Goal: Task Accomplishment & Management: Use online tool/utility

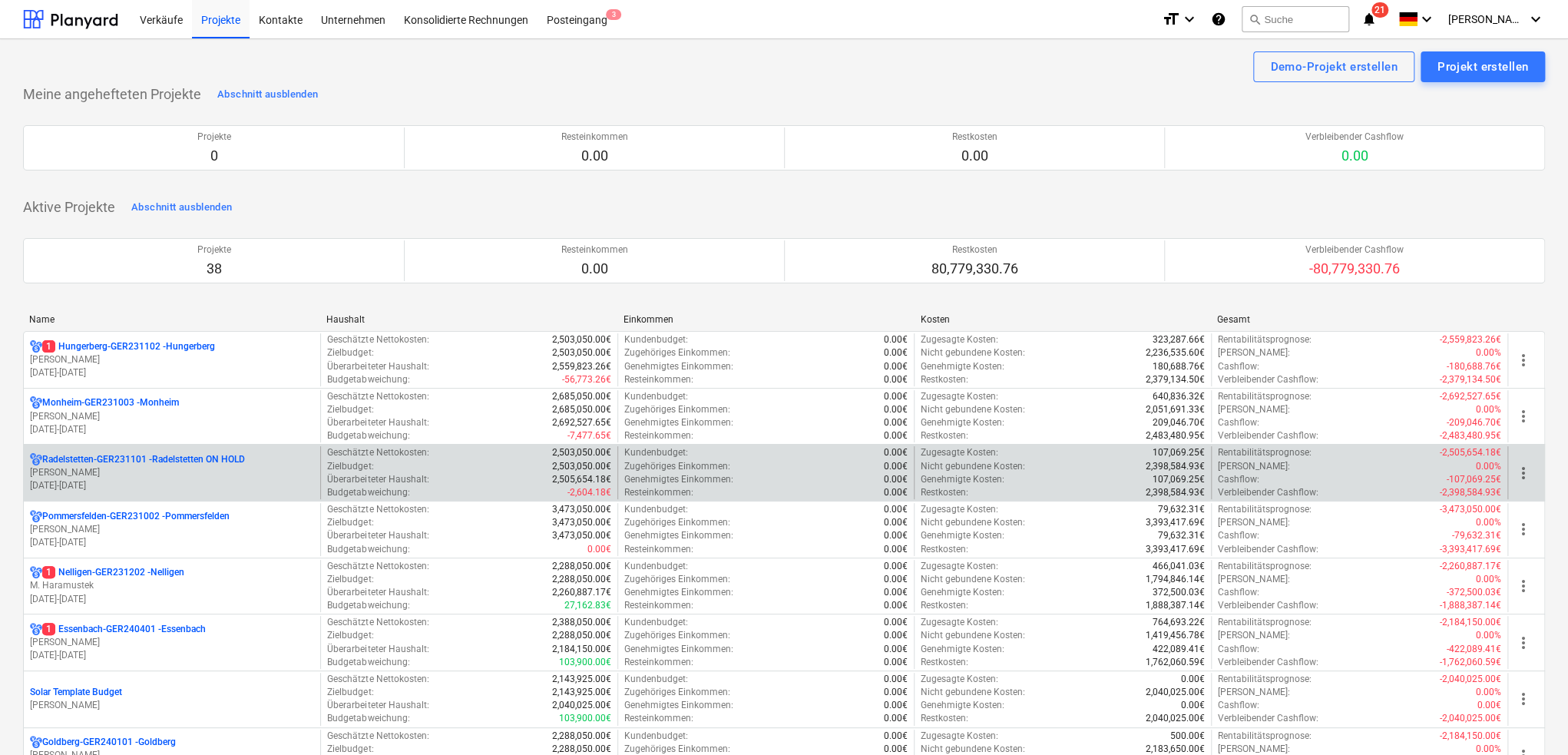
scroll to position [154, 0]
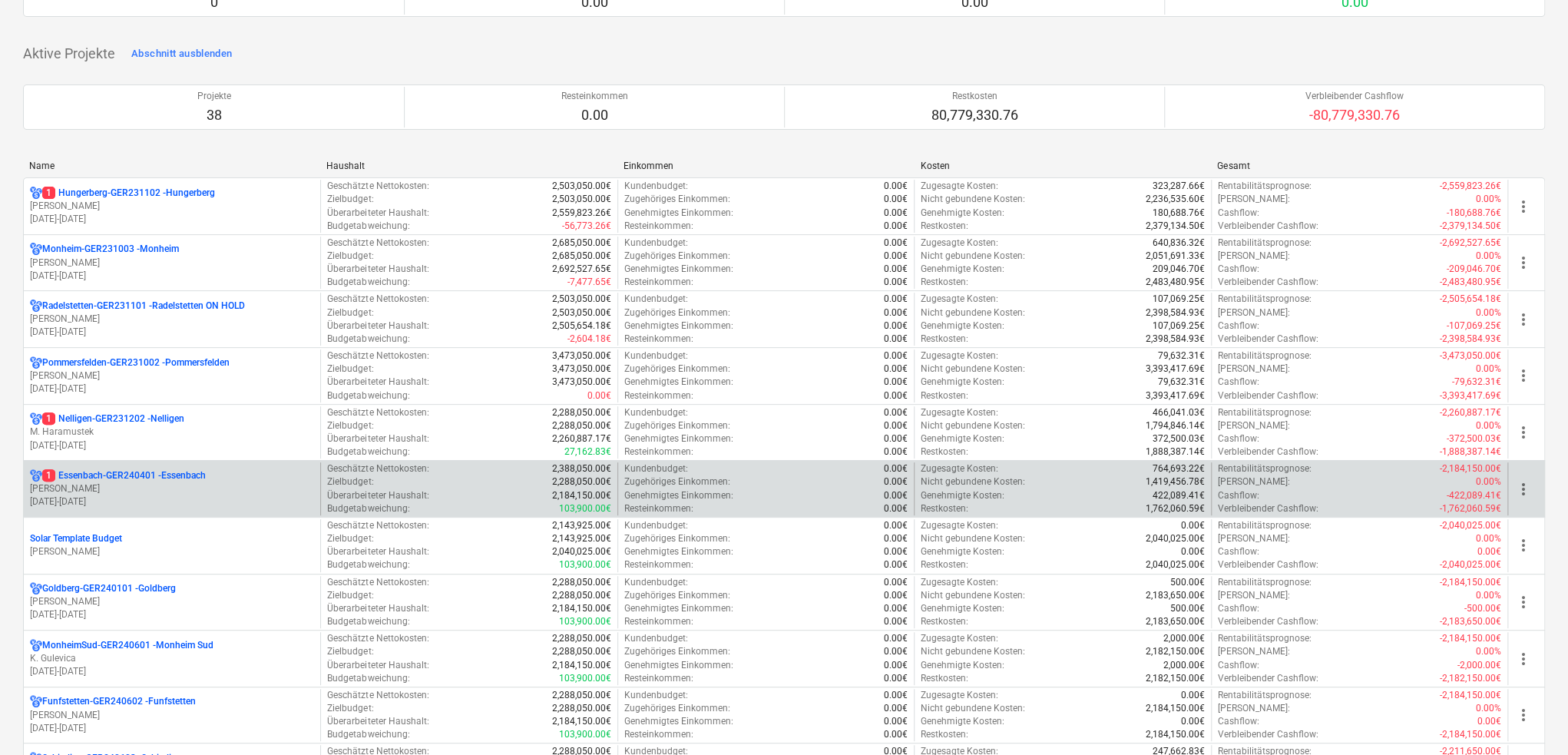
click at [192, 497] on p "[DATE] - [DATE]" at bounding box center [173, 501] width 284 height 13
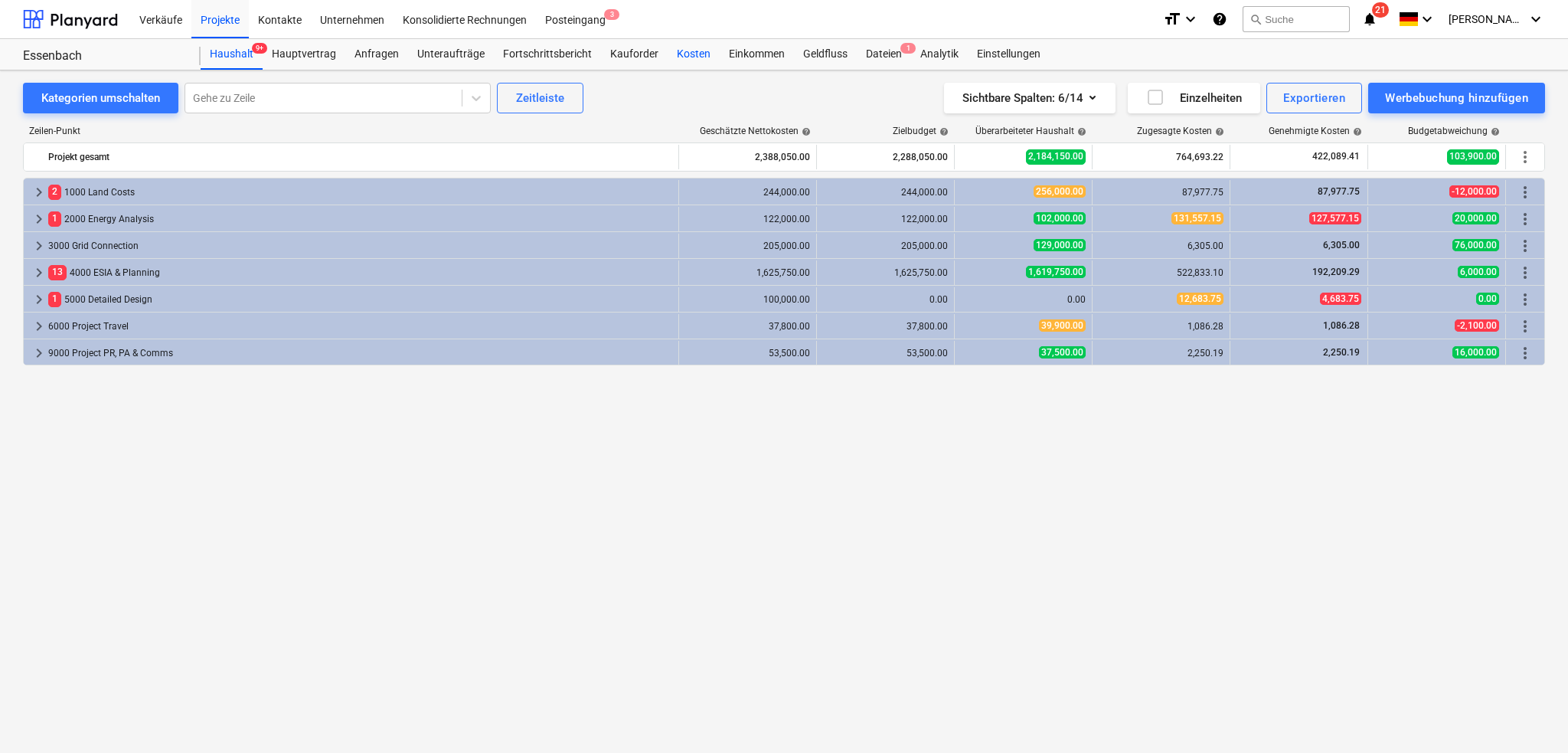
click at [687, 55] on div "Kosten" at bounding box center [693, 54] width 52 height 30
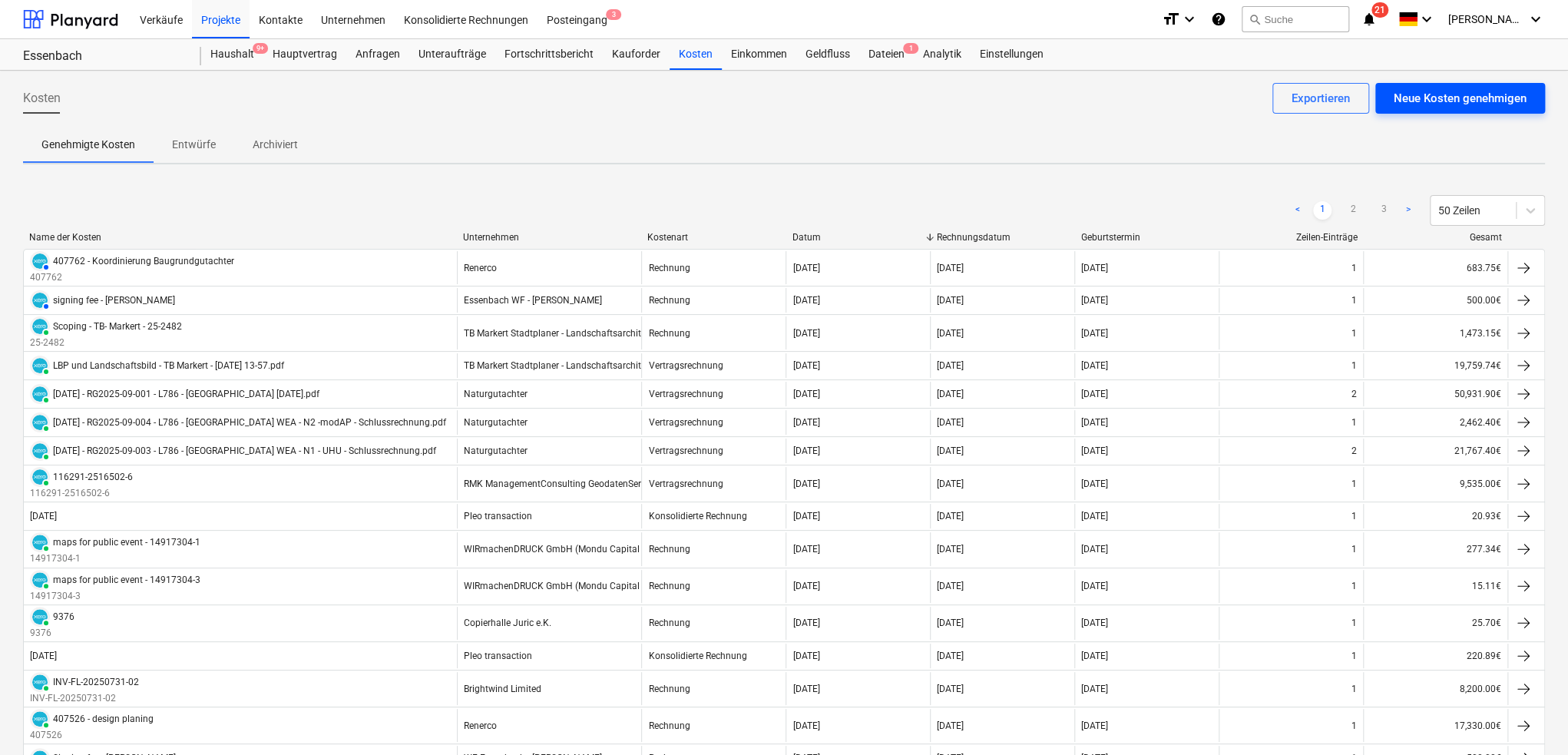
click at [1449, 99] on div "Neue Kosten genehmigen" at bounding box center [1459, 98] width 132 height 20
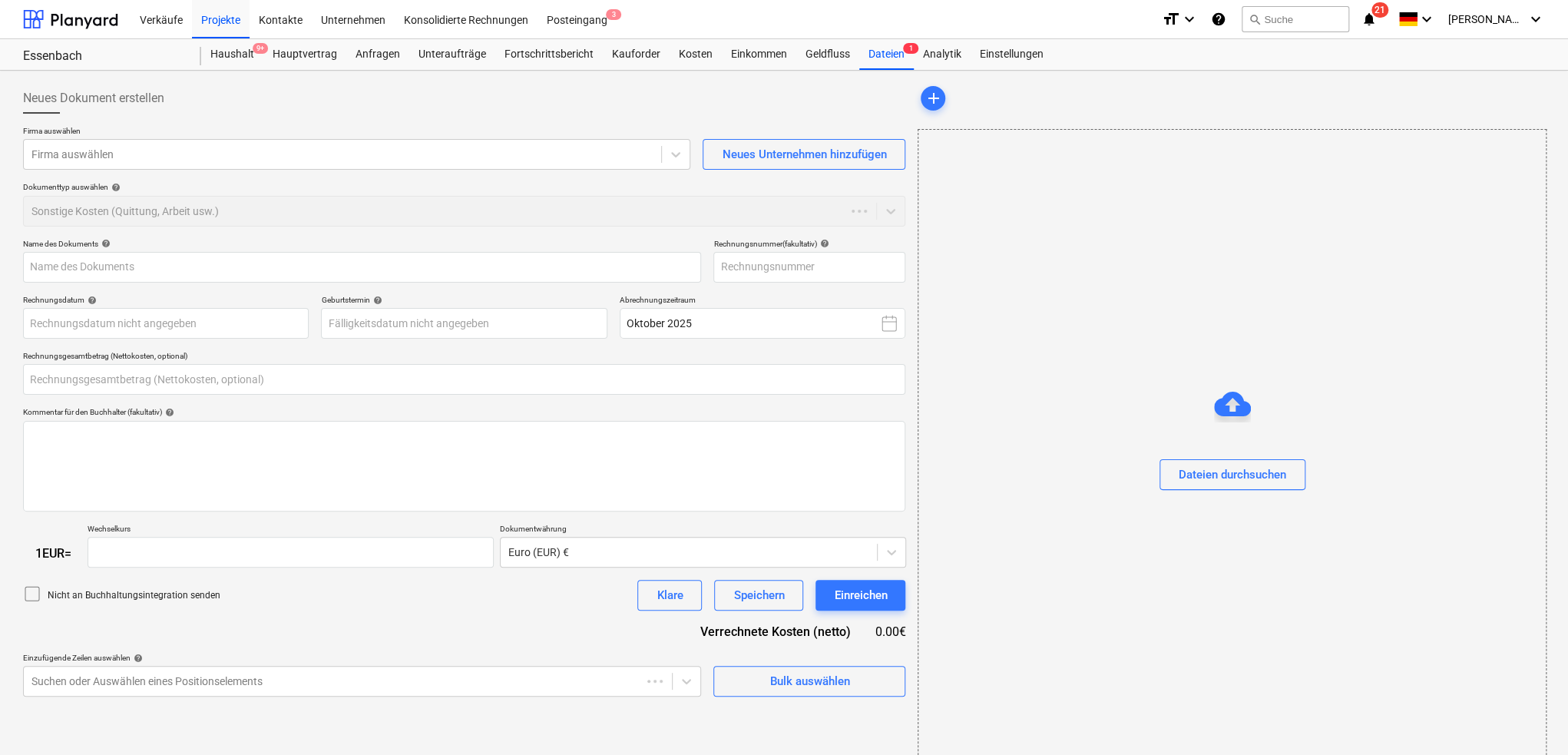
type input "0.00"
type input "1.00"
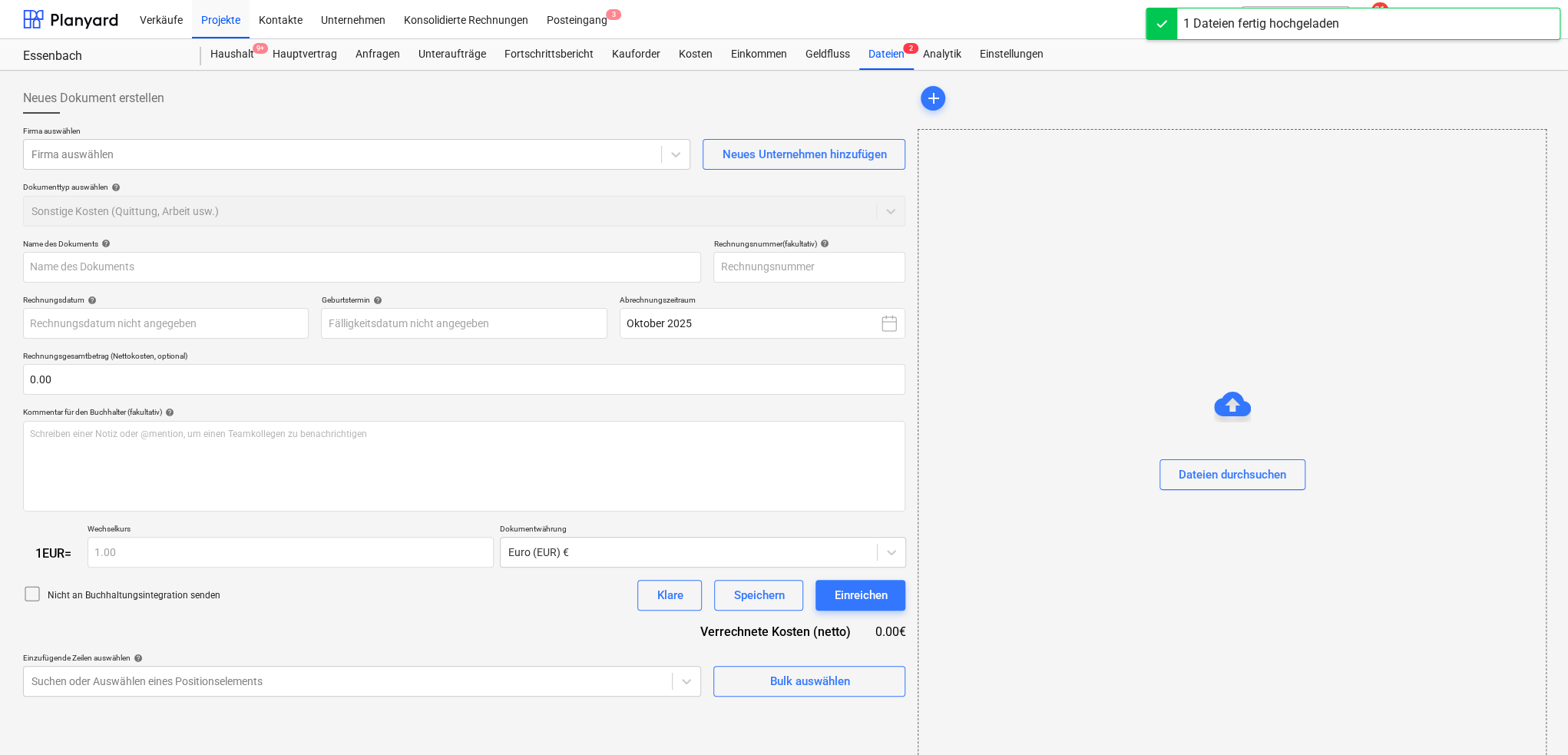
type input "Rechnung RMK.pdf"
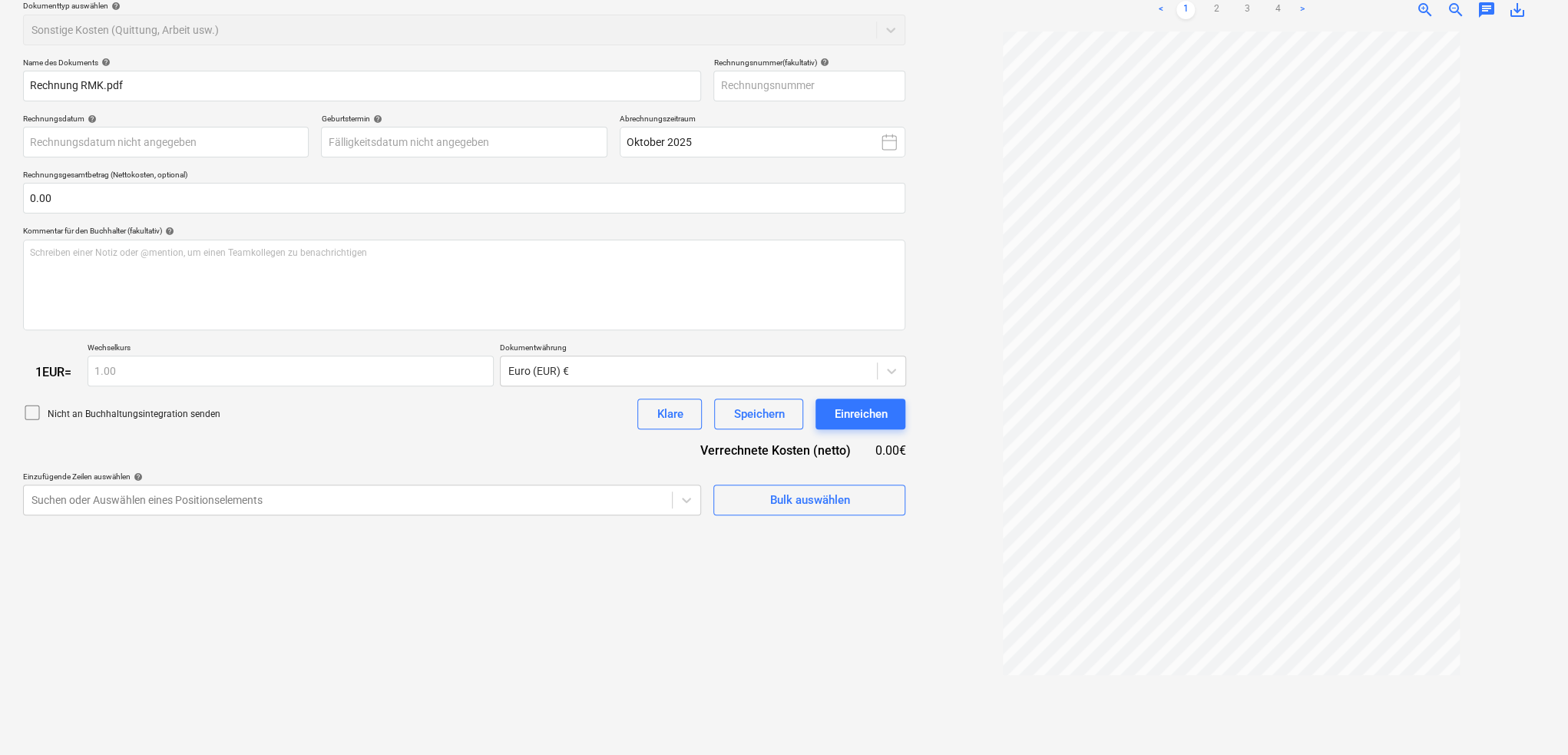
scroll to position [154, 0]
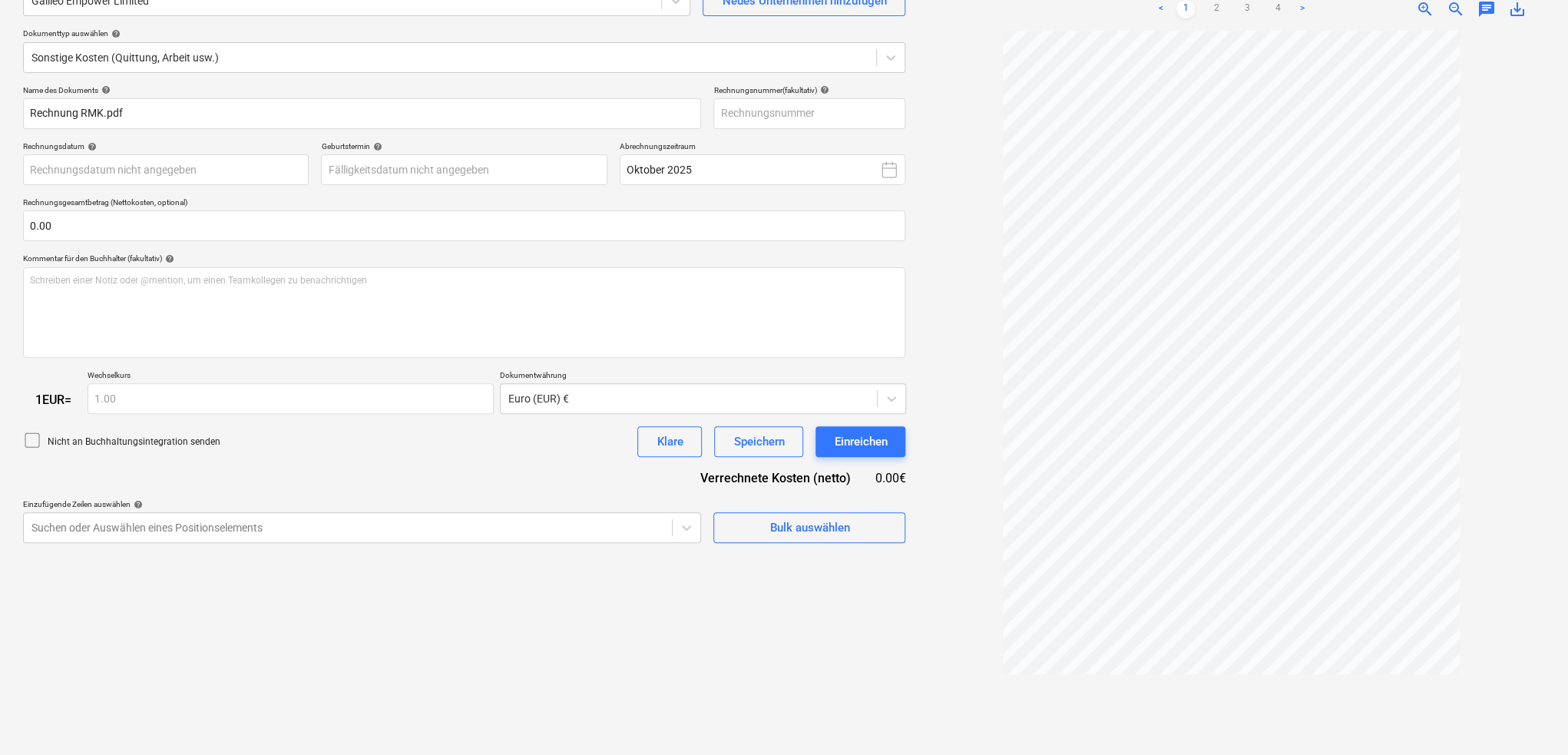
click at [1301, 13] on link ">" at bounding box center [1302, 9] width 19 height 19
click at [1157, 9] on link "<" at bounding box center [1161, 9] width 19 height 19
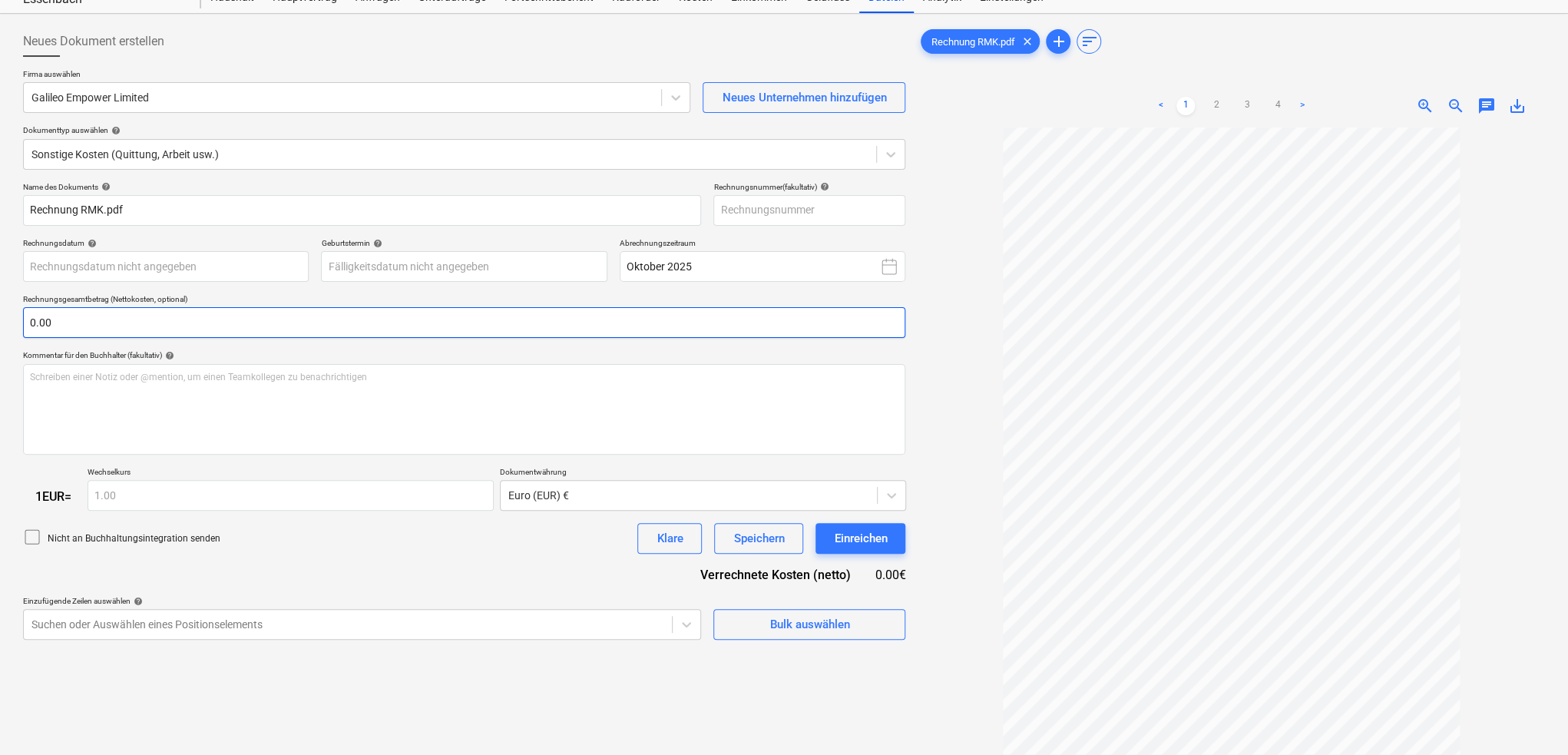
scroll to position [0, 0]
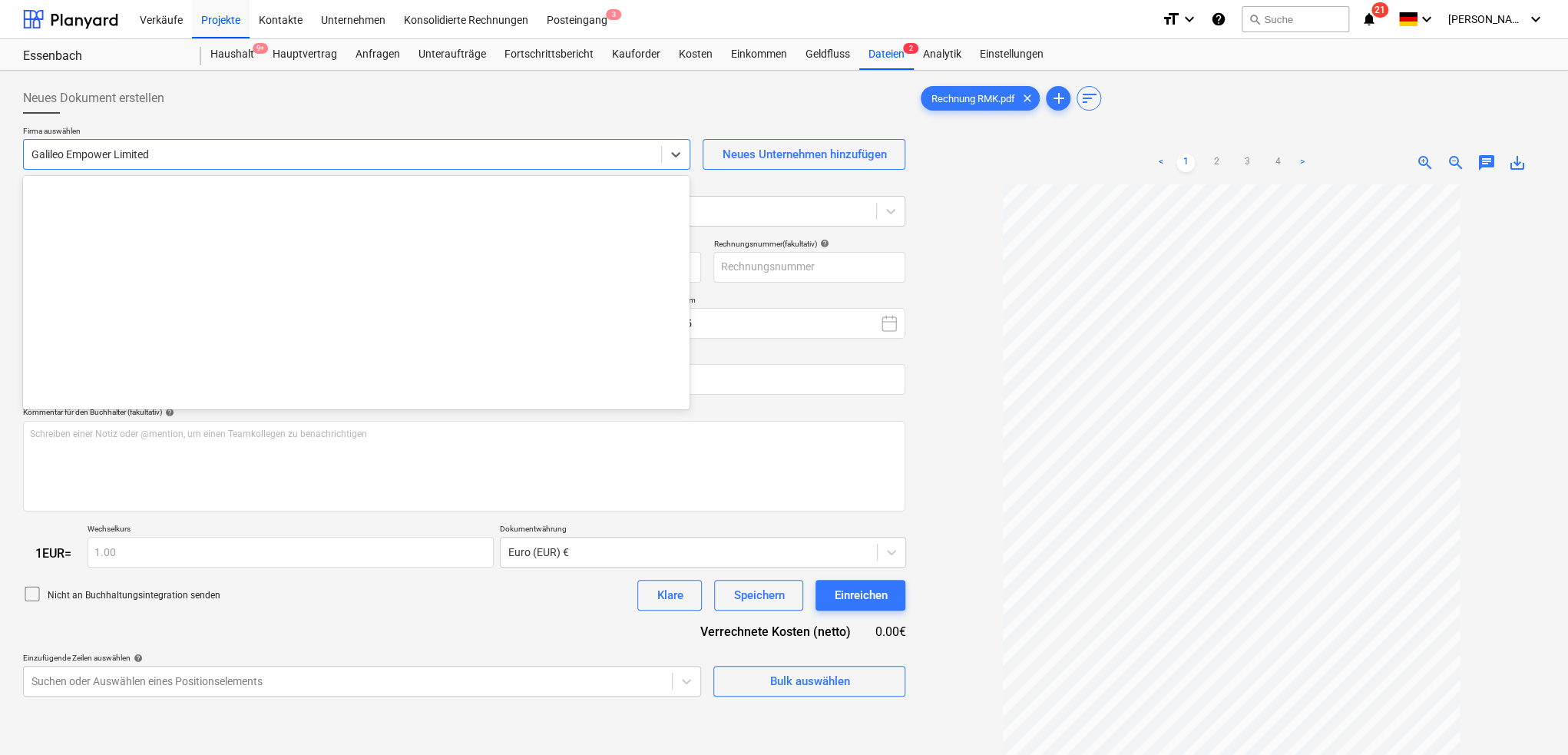
click at [222, 153] on div at bounding box center [342, 155] width 622 height 16
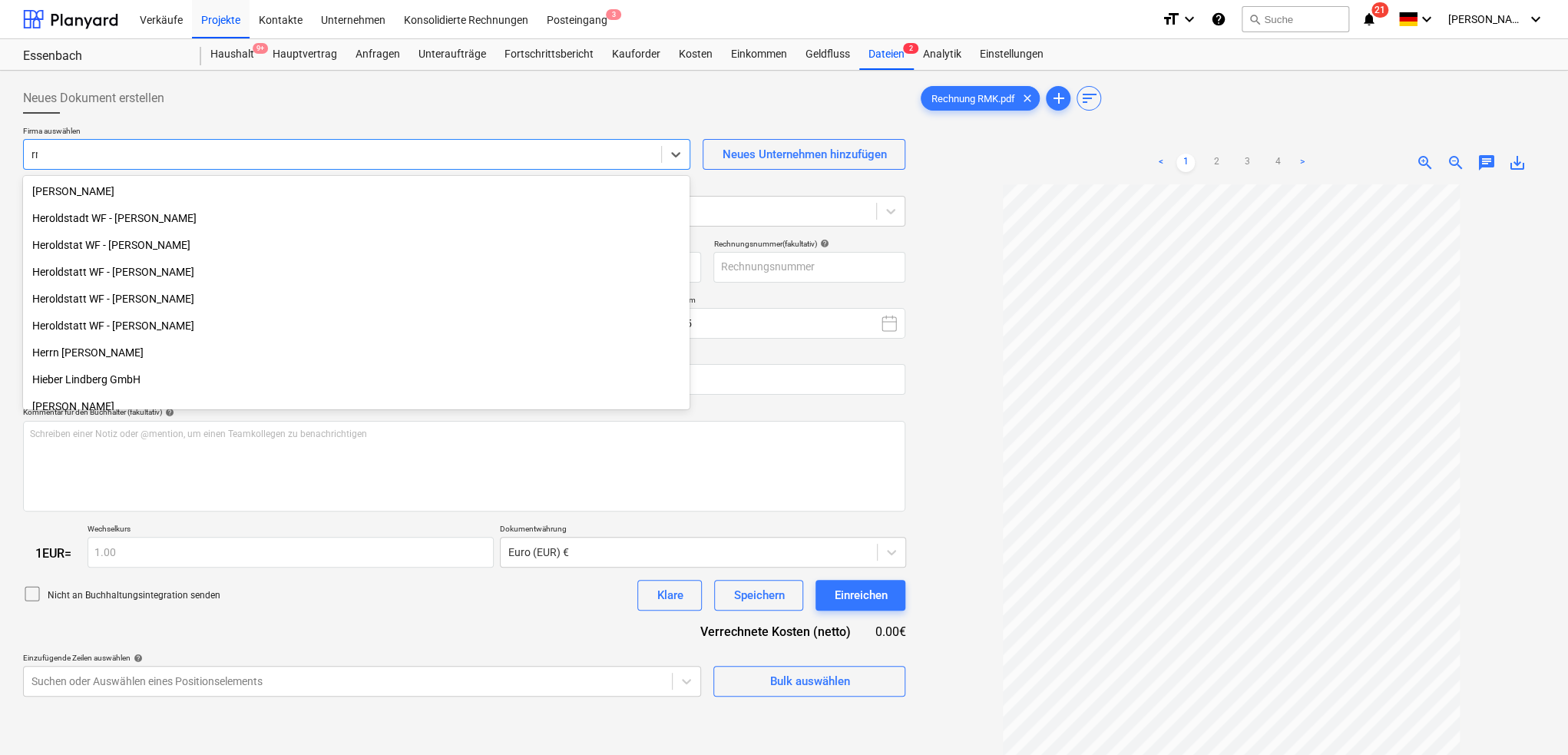
scroll to position [441, 0]
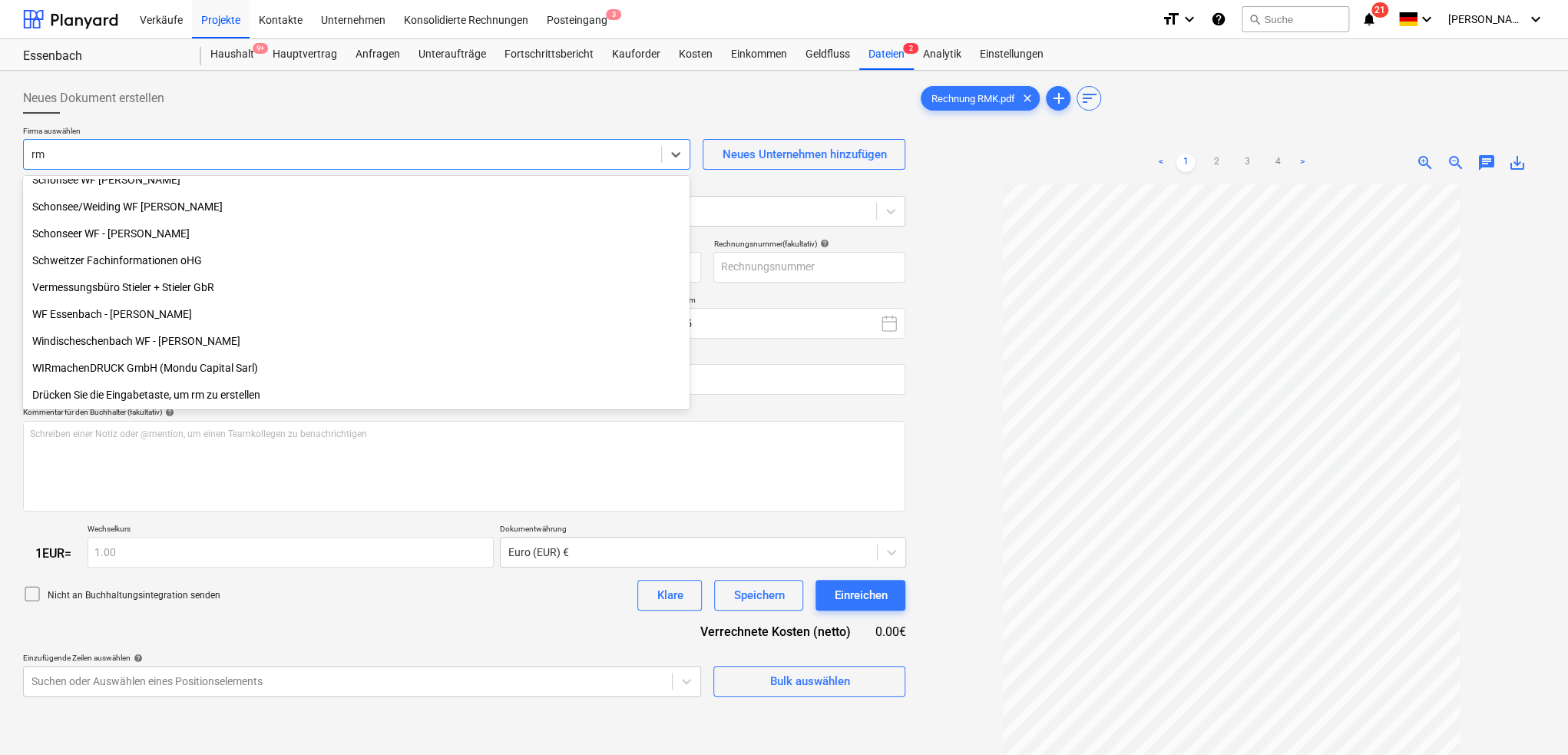
type input "rmk"
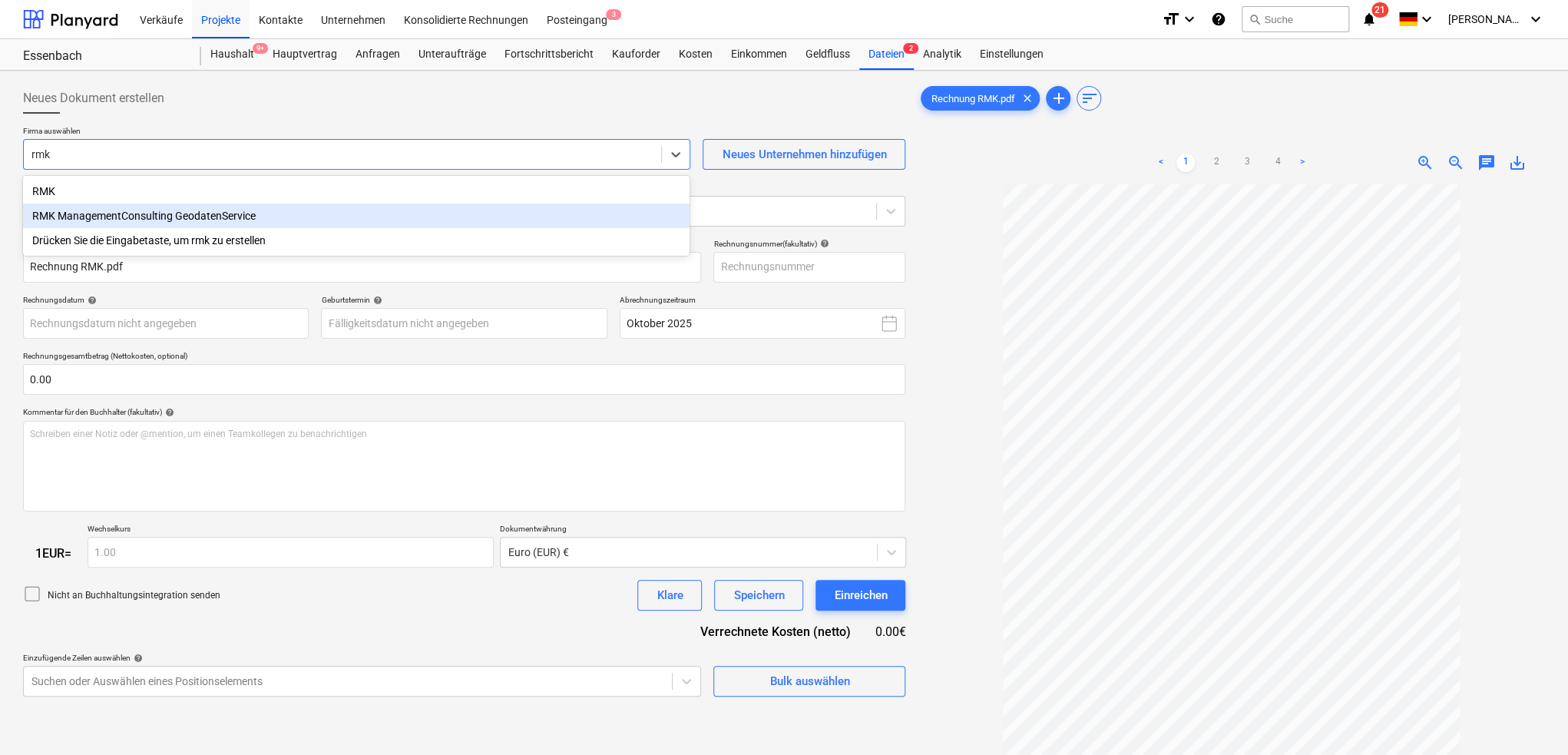
click at [222, 221] on div "RMK ManagementConsulting GeodatenService" at bounding box center [356, 216] width 667 height 25
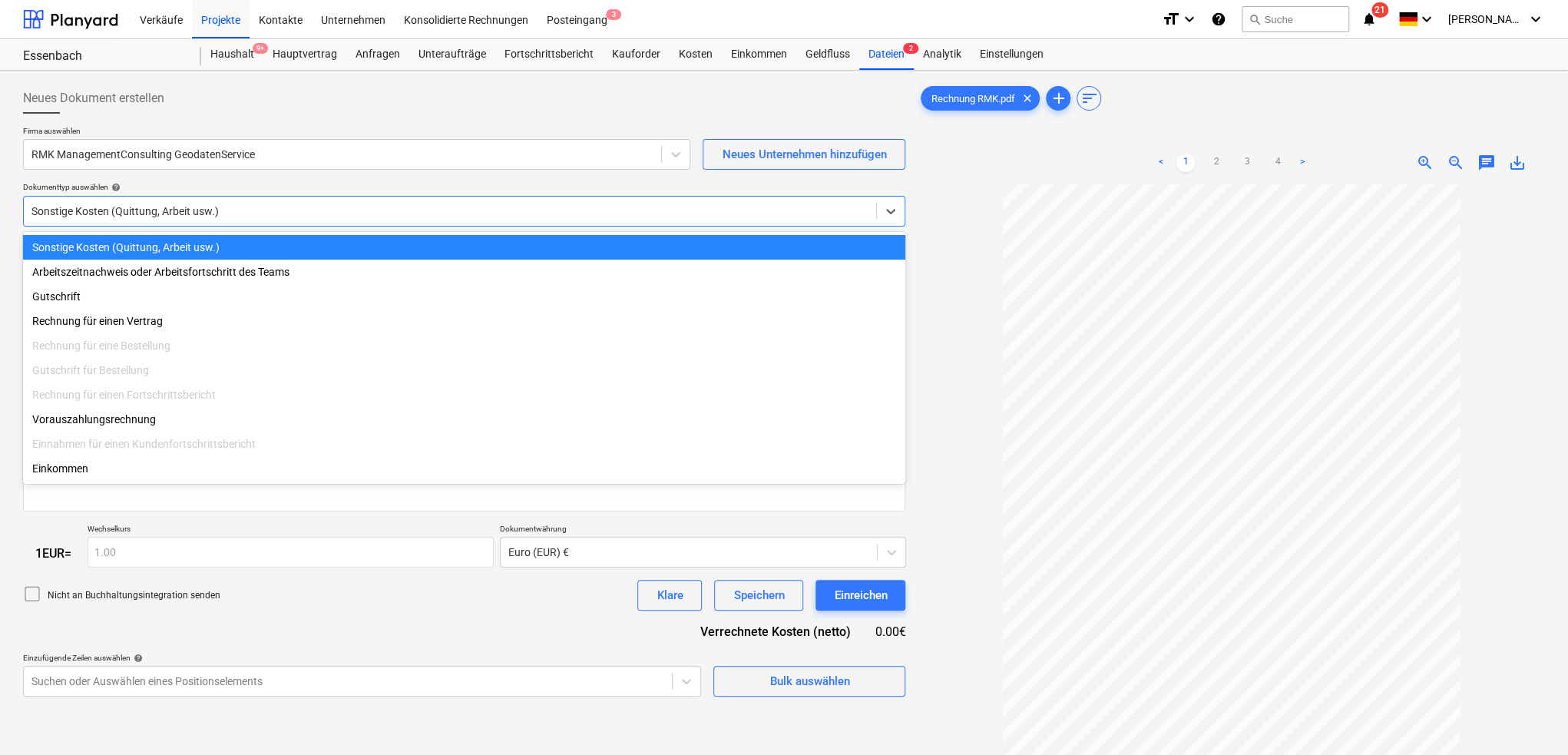
click at [74, 211] on div at bounding box center [450, 212] width 837 height 16
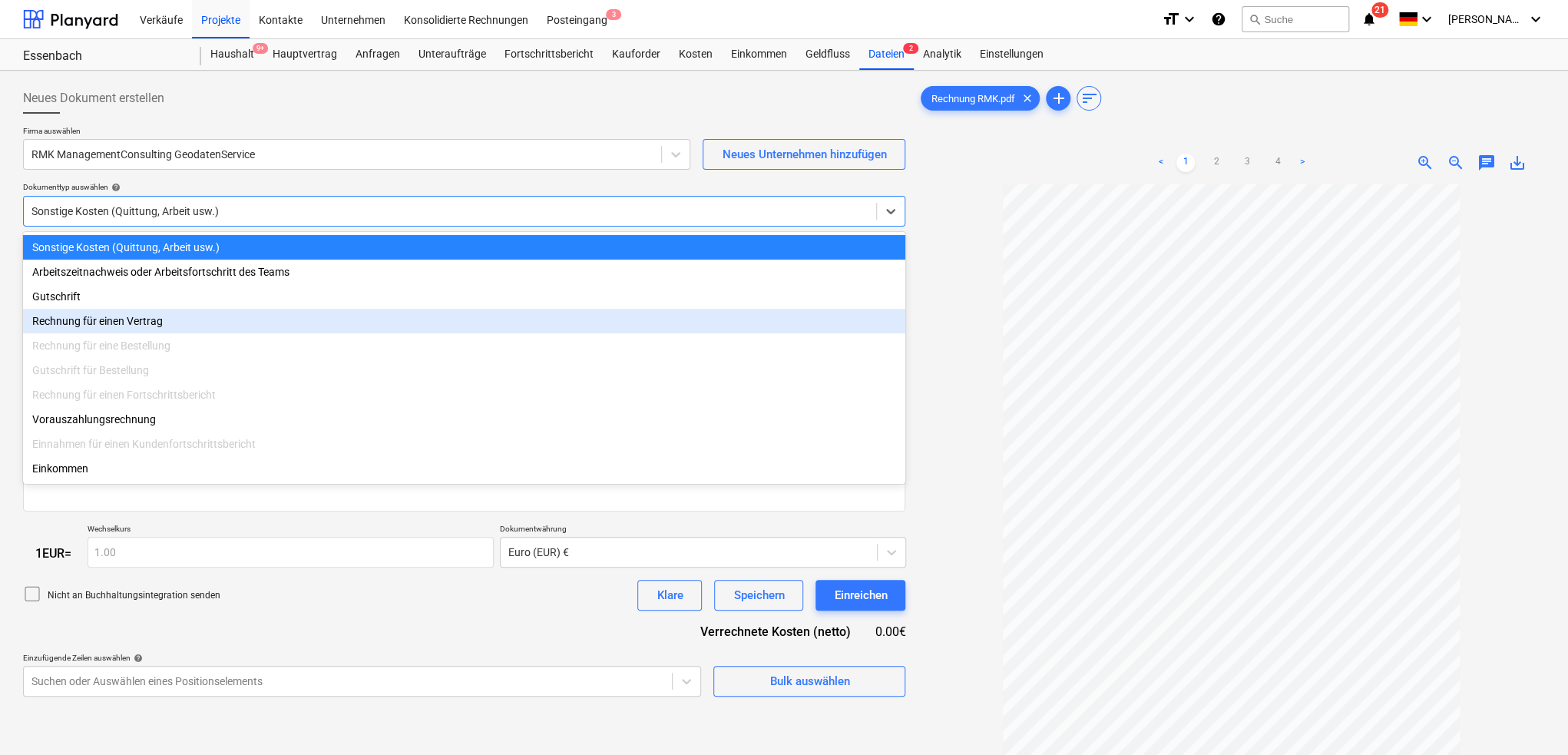
click at [97, 331] on div "Rechnung für einen Vertrag" at bounding box center [464, 321] width 883 height 25
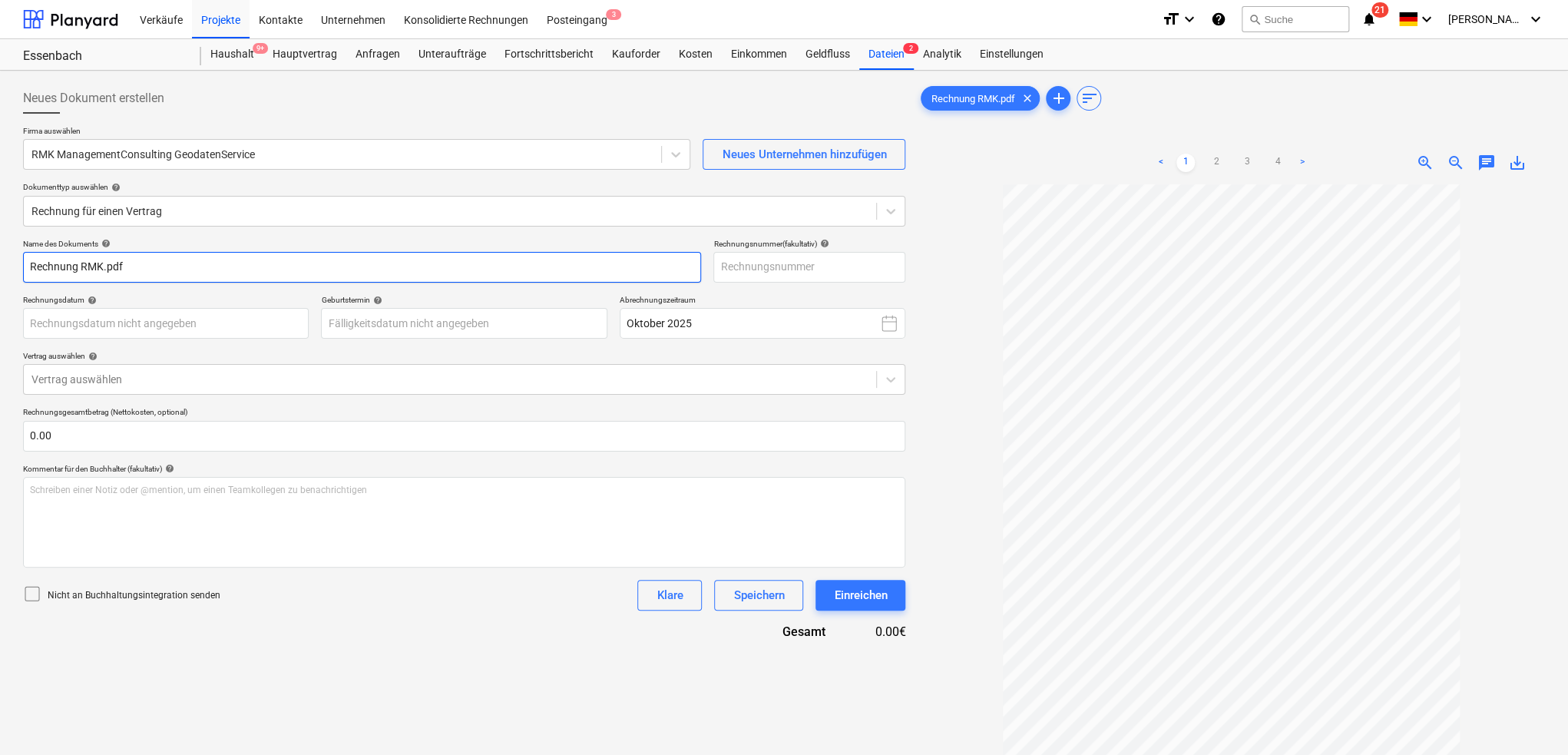
drag, startPoint x: 76, startPoint y: 263, endPoint x: 59, endPoint y: 263, distance: 17.0
click at [59, 263] on input "Rechnung RMK.pdf" at bounding box center [361, 267] width 678 height 30
drag, startPoint x: 137, startPoint y: 270, endPoint x: 9, endPoint y: 268, distance: 128.0
click at [9, 268] on div "Neues Dokument erstellen Firma auswählen RMK ManagementConsulting GeodatenServi…" at bounding box center [784, 489] width 1568 height 837
click at [32, 268] on input "Vermessungsleistungen zum [GEOGRAPHIC_DATA]" at bounding box center [361, 267] width 678 height 30
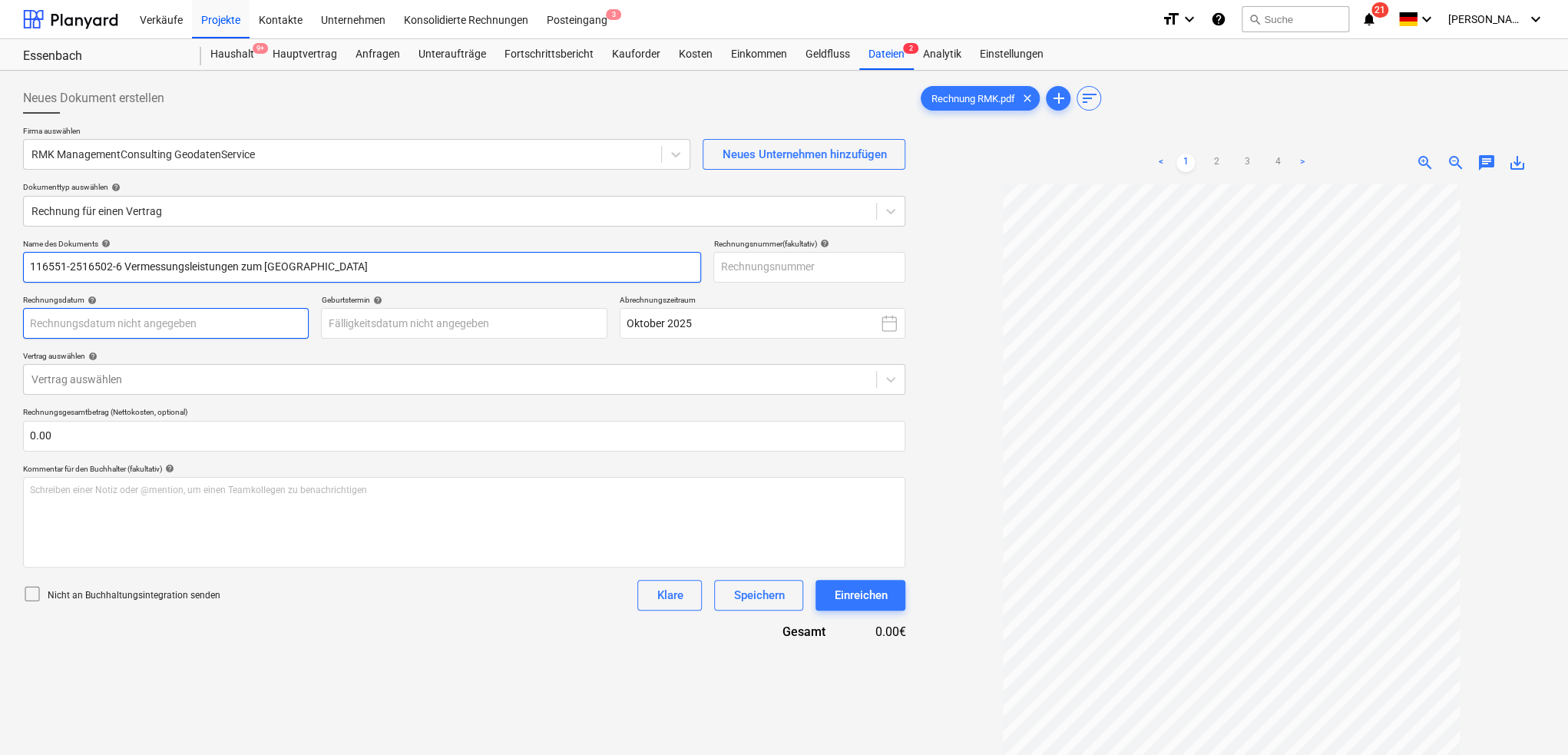
type input "116551-2516502-6 Vermessungsleistungen zum [GEOGRAPHIC_DATA]"
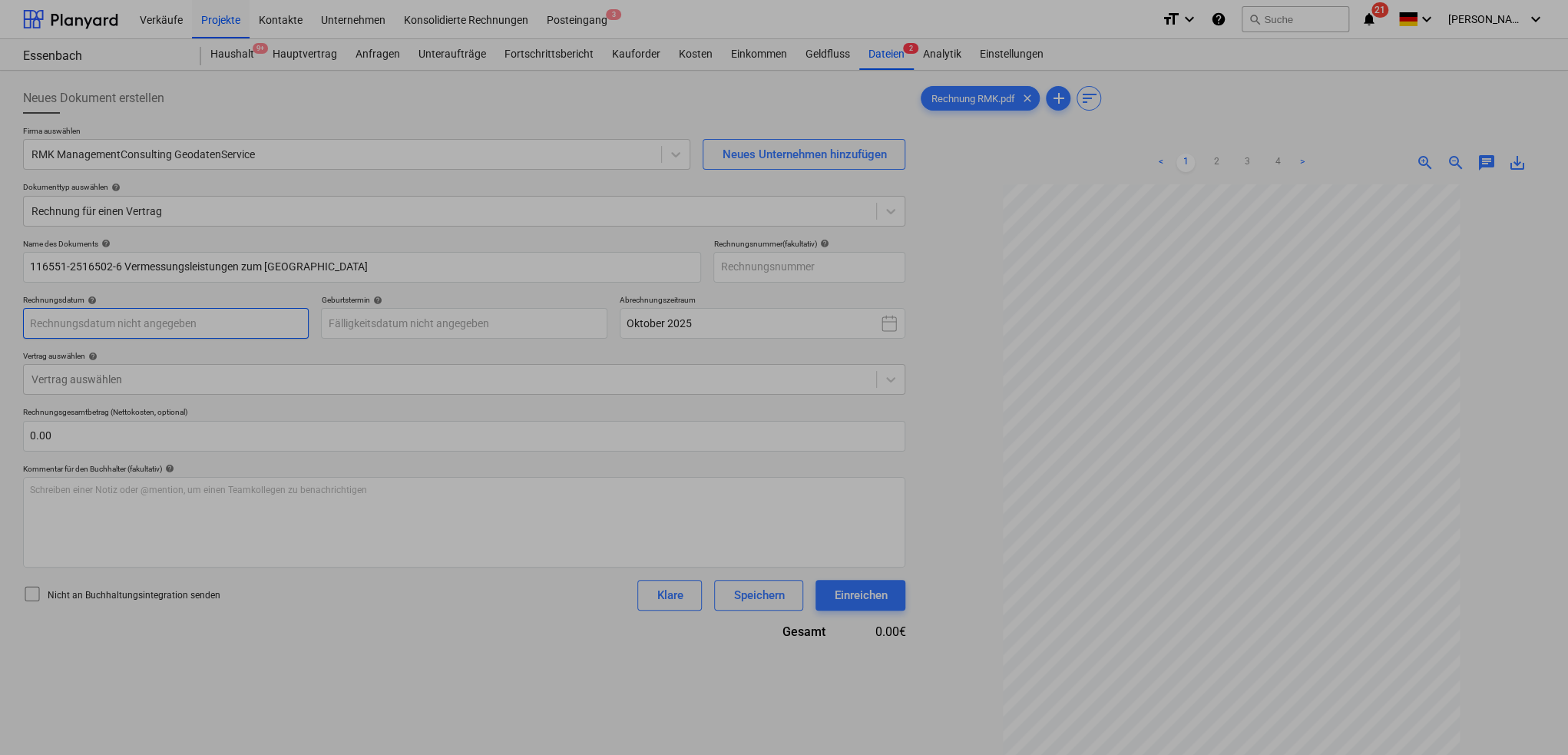
click at [147, 326] on body "Verkäufe Projekte Kontakte Unternehmen Konsolidierte Rechnungen Posteingang 3 f…" at bounding box center [784, 378] width 1568 height 755
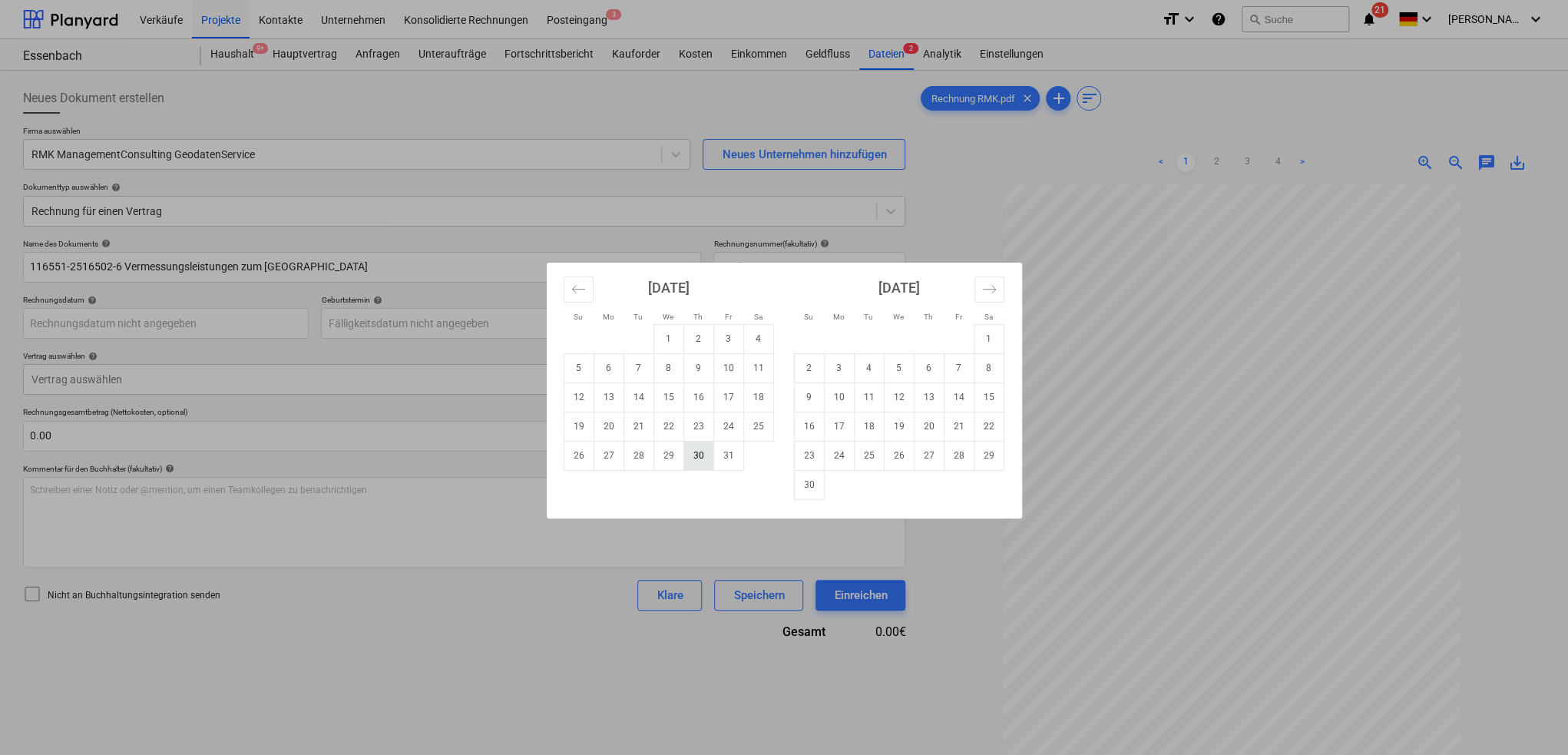
click at [699, 455] on td "30" at bounding box center [698, 455] width 30 height 29
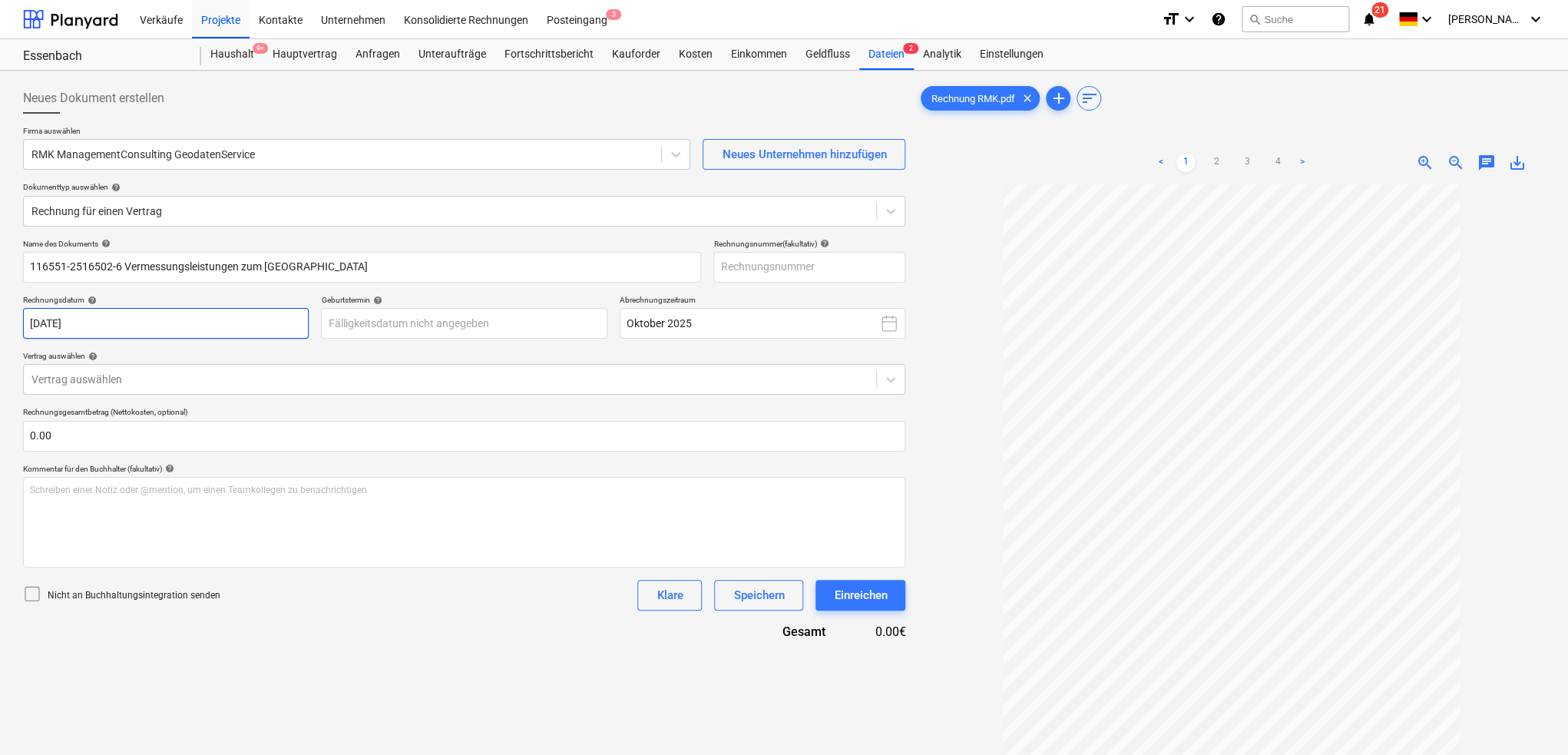
click at [163, 317] on body "Verkäufe Projekte Kontakte Unternehmen Konsolidierte Rechnungen Posteingang 3 f…" at bounding box center [784, 378] width 1568 height 755
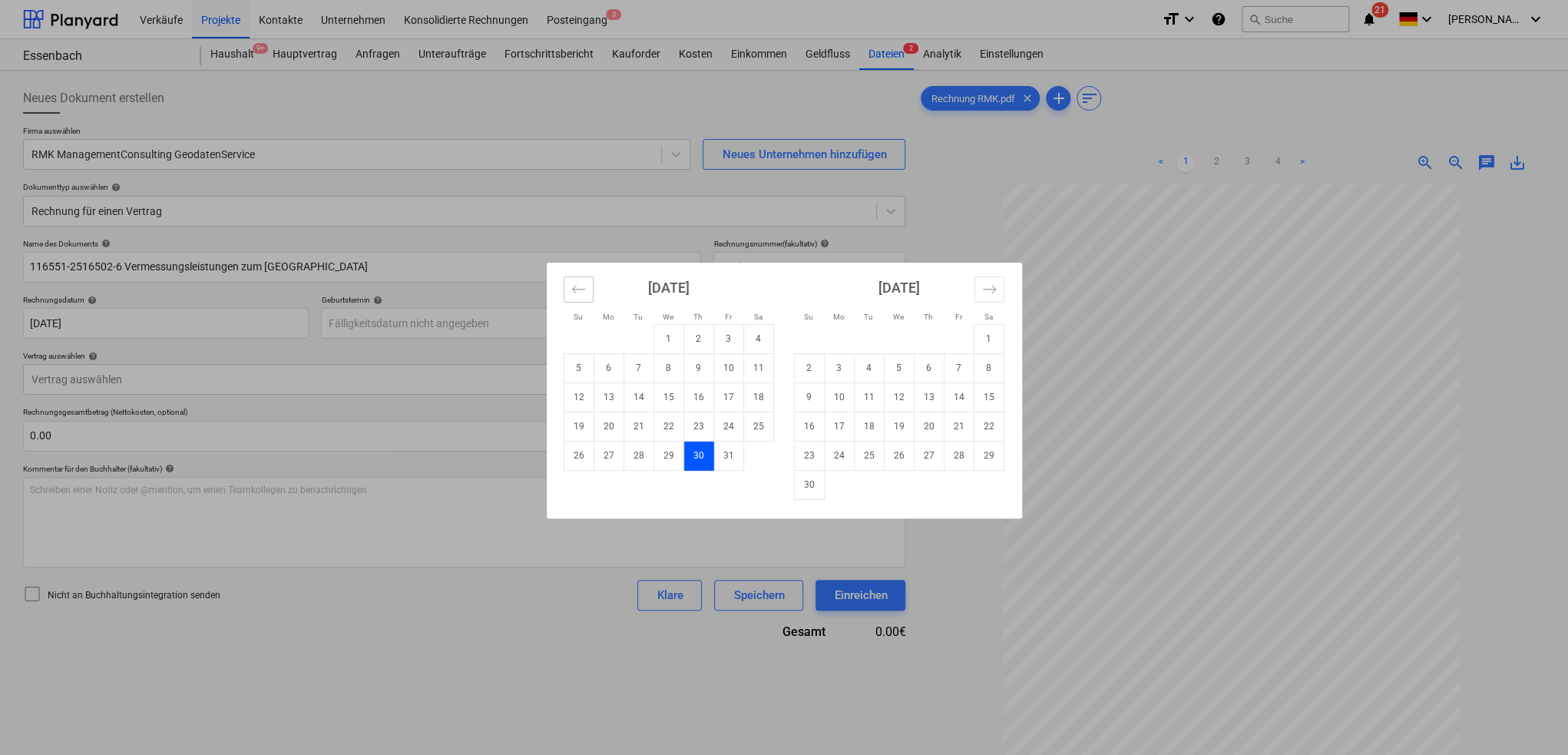
click at [581, 288] on icon "Move backward to switch to the previous month." at bounding box center [579, 288] width 15 height 15
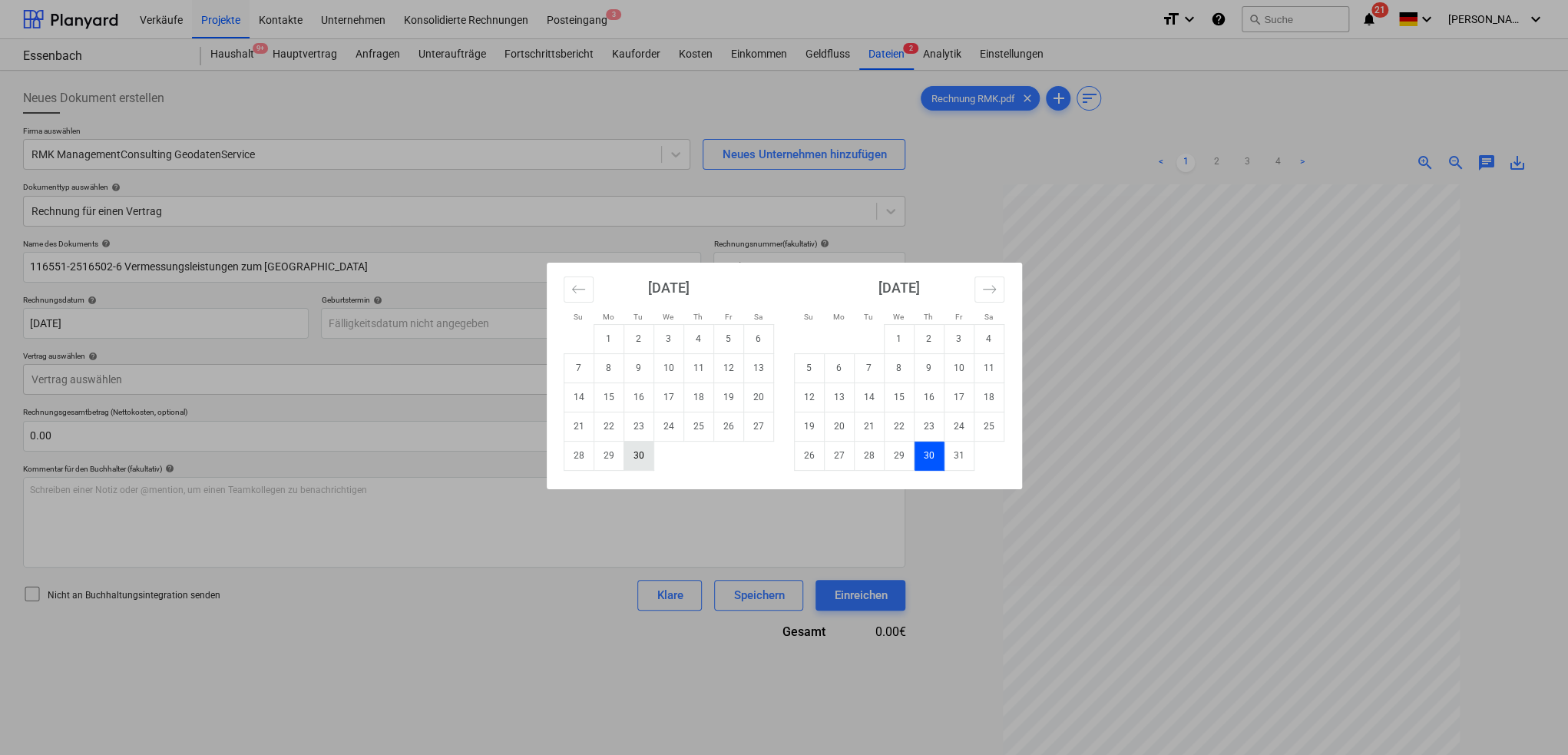
click at [631, 451] on td "30" at bounding box center [638, 455] width 30 height 29
type input "[DATE]"
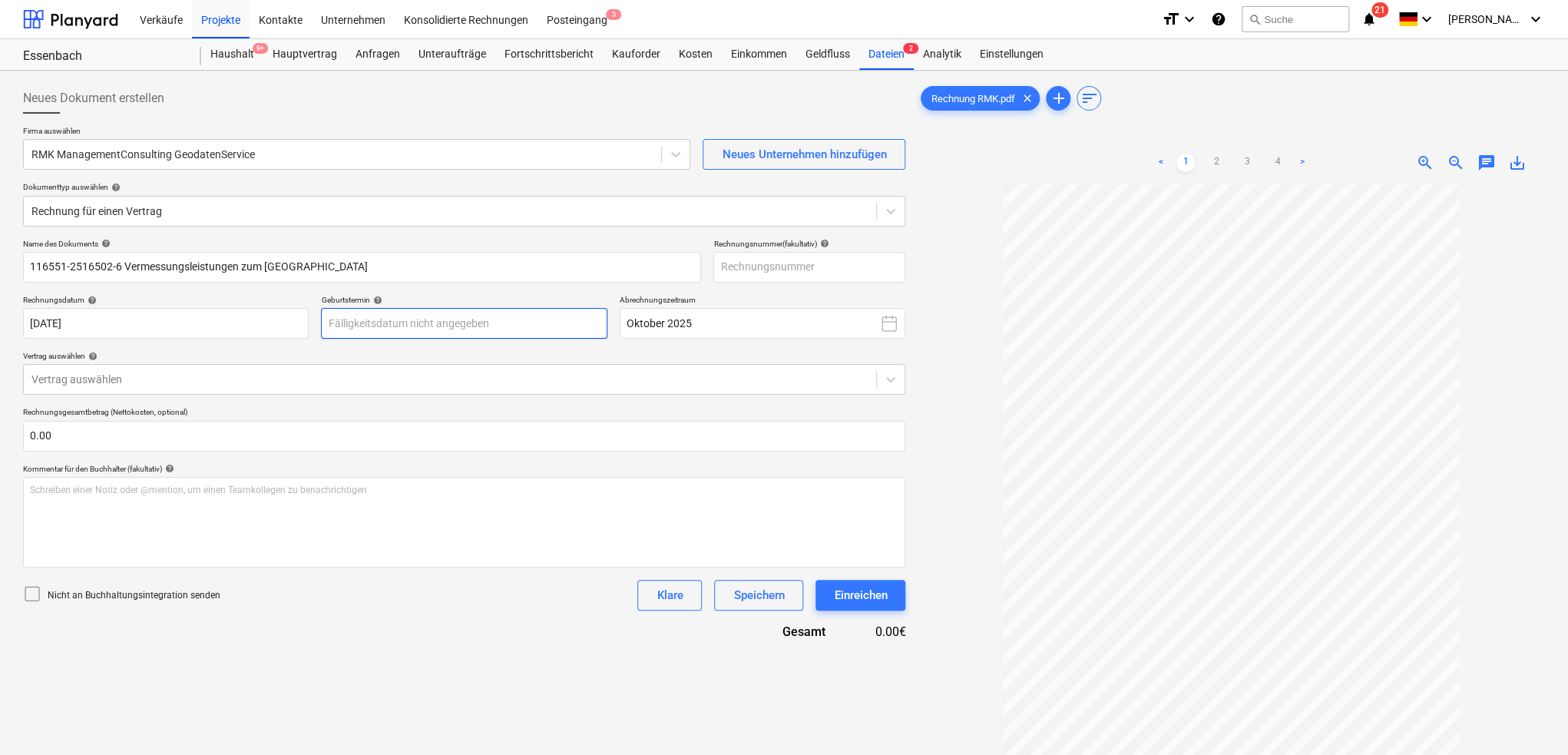
click at [379, 328] on body "Verkäufe Projekte Kontakte Unternehmen Konsolidierte Rechnungen Posteingang 3 f…" at bounding box center [784, 378] width 1568 height 755
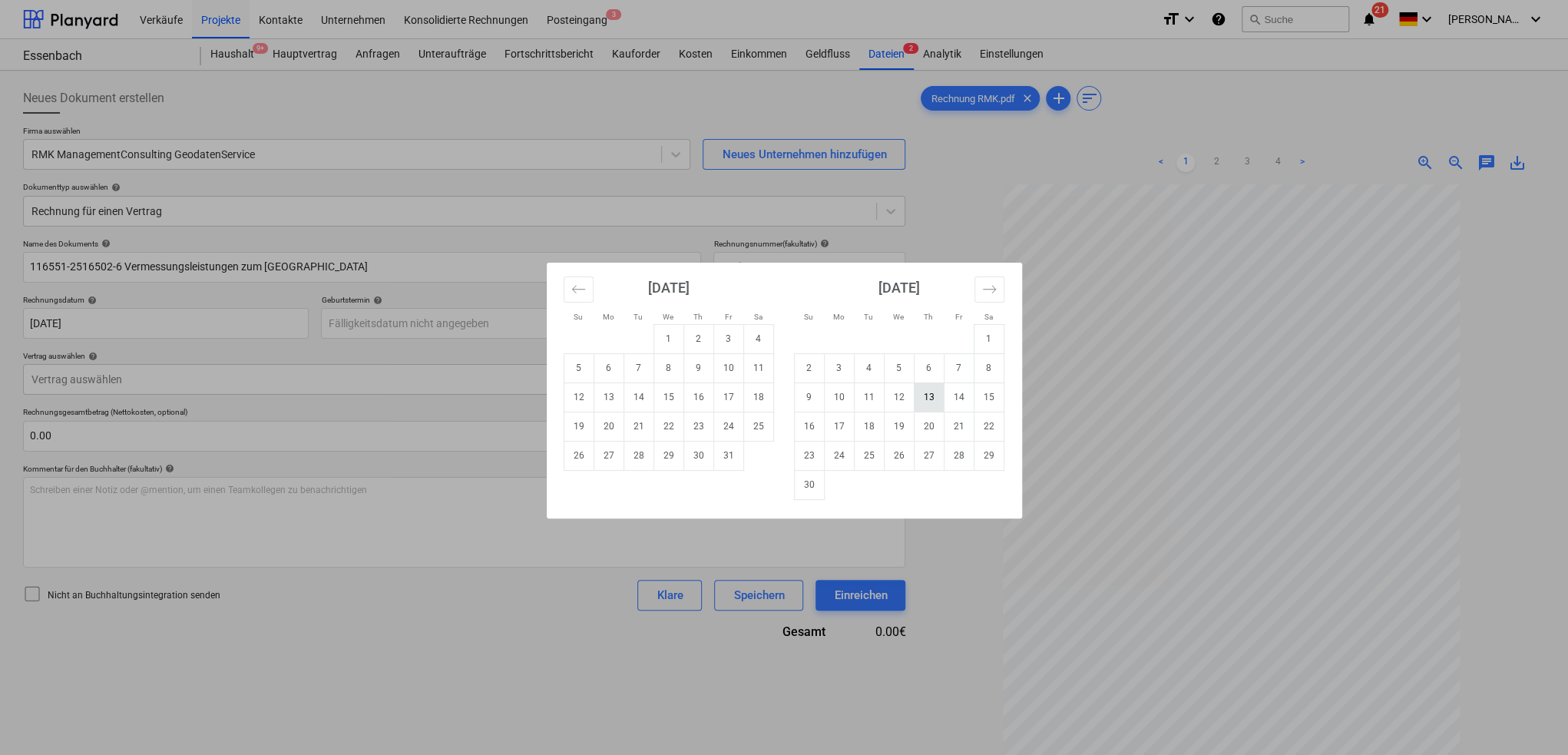
click at [919, 390] on td "13" at bounding box center [929, 397] width 30 height 29
type input "[DATE]"
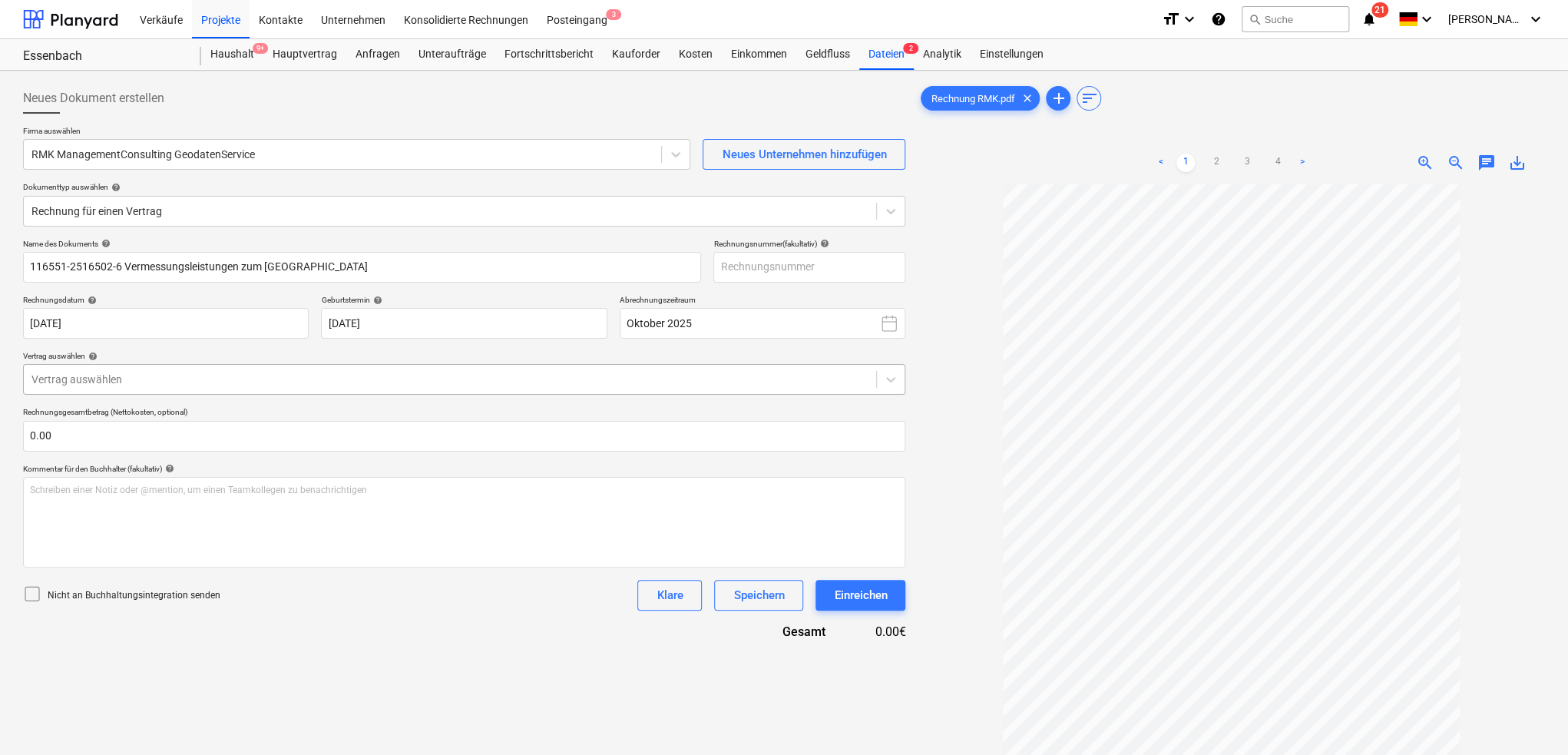
click at [76, 378] on div at bounding box center [450, 379] width 837 height 16
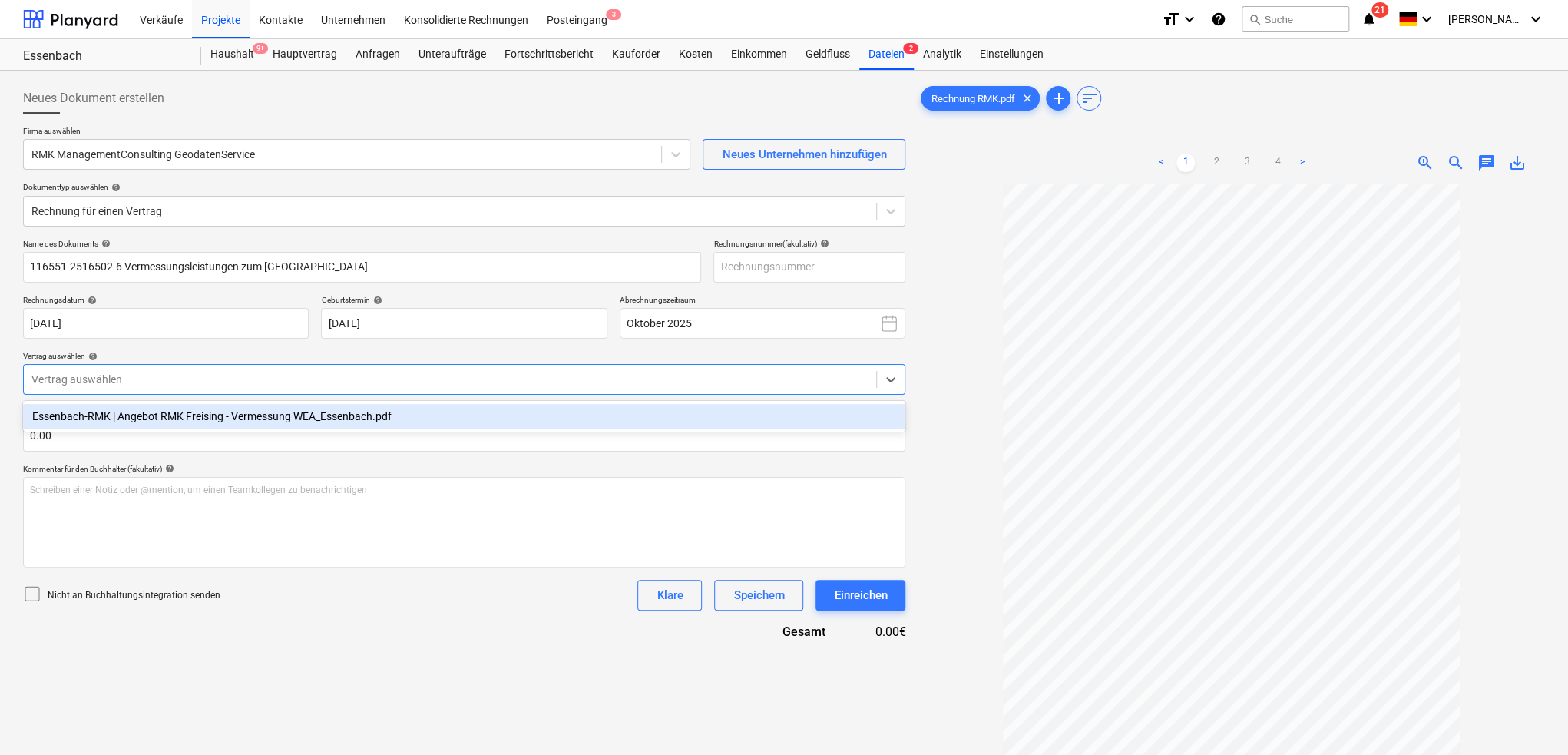
click at [92, 422] on div "Essenbach-RMK | Angebot RMK Freising - Vermessung WEA_Essenbach.pdf" at bounding box center [464, 416] width 883 height 25
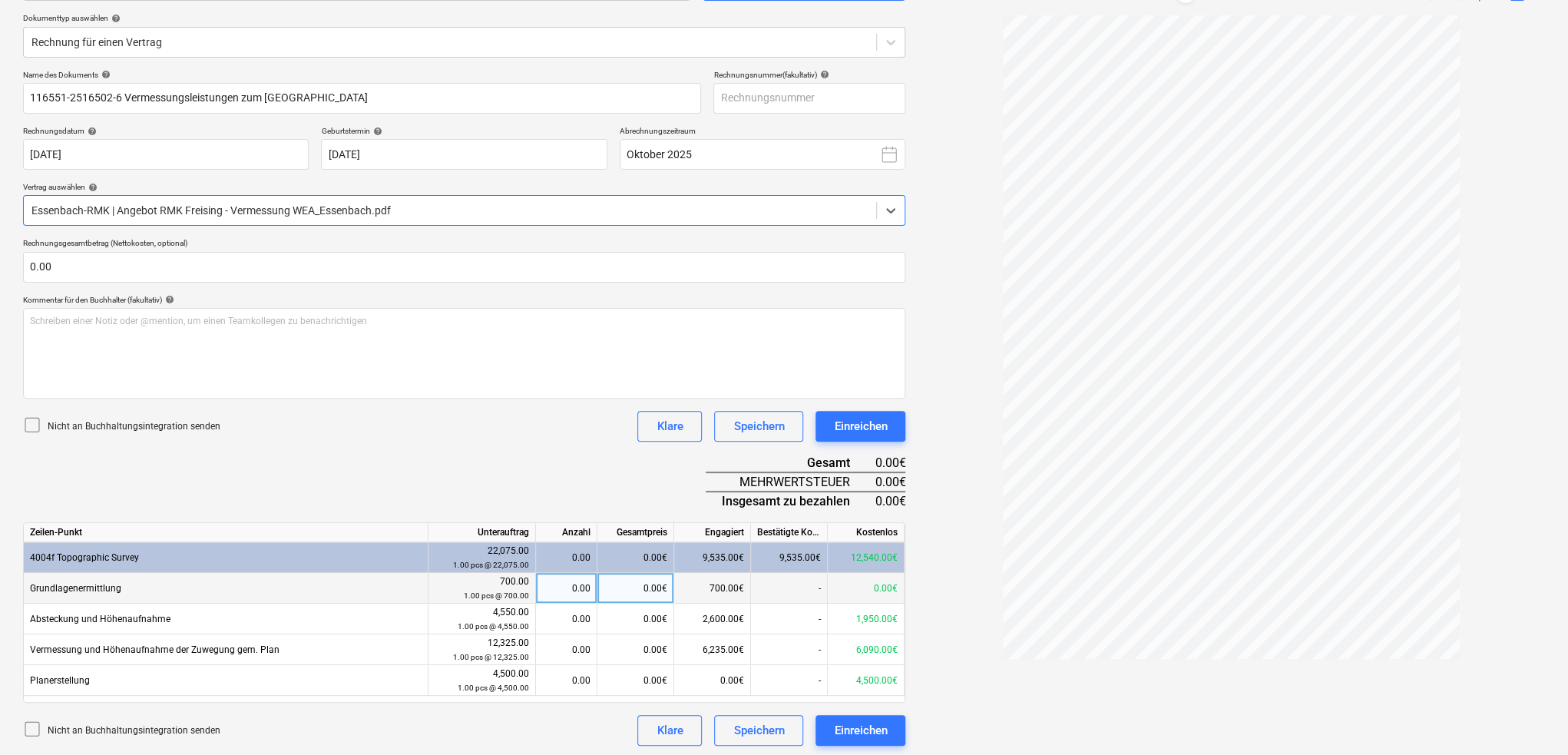
scroll to position [172, 0]
click at [614, 580] on div "0.00€" at bounding box center [635, 585] width 76 height 30
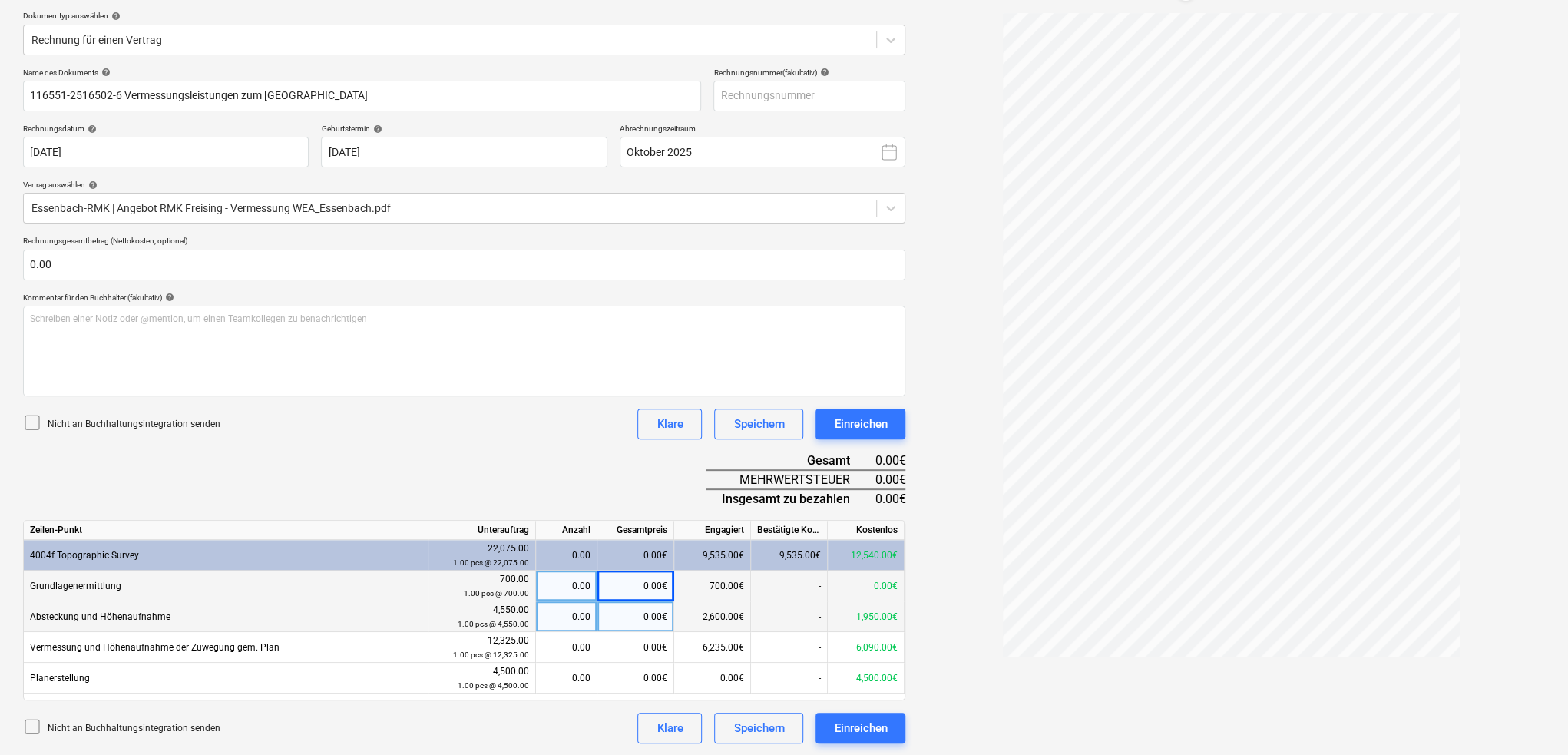
click at [632, 617] on div "0.00€" at bounding box center [635, 616] width 76 height 30
click at [633, 624] on div "0.00€" at bounding box center [635, 616] width 76 height 30
type input "1950"
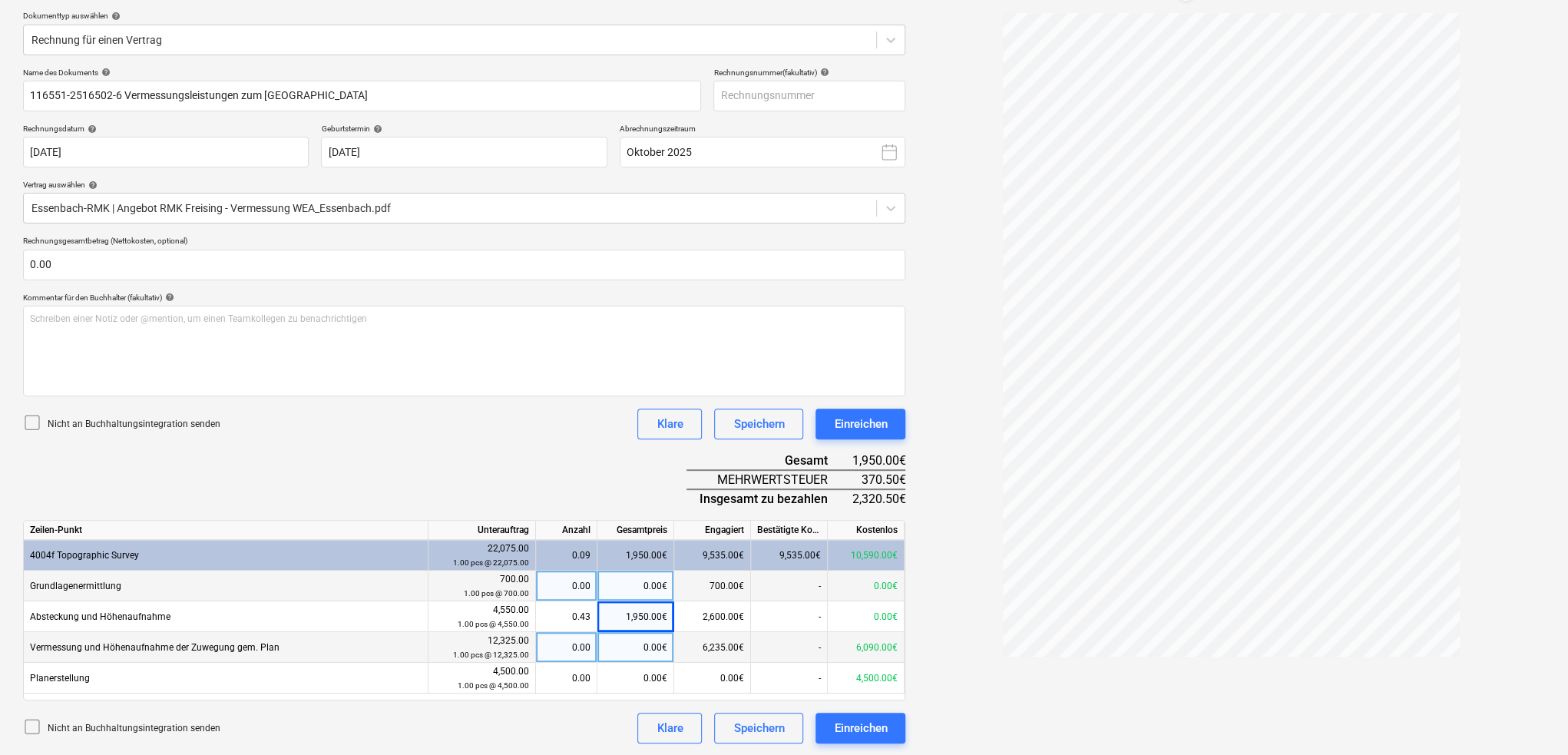
click at [645, 640] on div "0.00€" at bounding box center [635, 646] width 76 height 30
click at [634, 614] on div "1,950.00€" at bounding box center [635, 616] width 76 height 30
click at [633, 657] on div "0.00€" at bounding box center [635, 646] width 76 height 30
click at [653, 645] on div "0.00€" at bounding box center [635, 646] width 76 height 30
type input "6090"
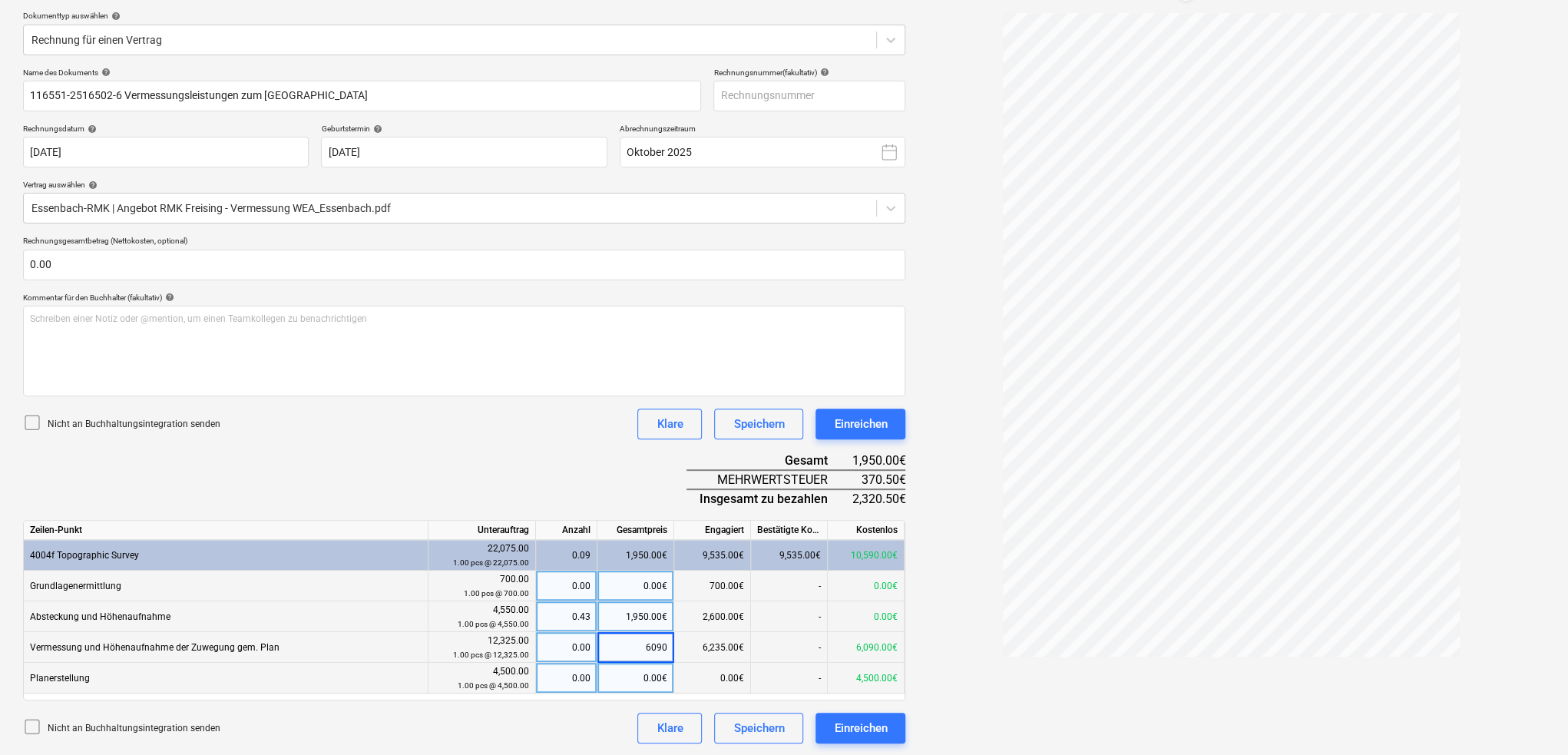
click at [629, 685] on div "0.00€" at bounding box center [635, 678] width 76 height 30
type input "4500"
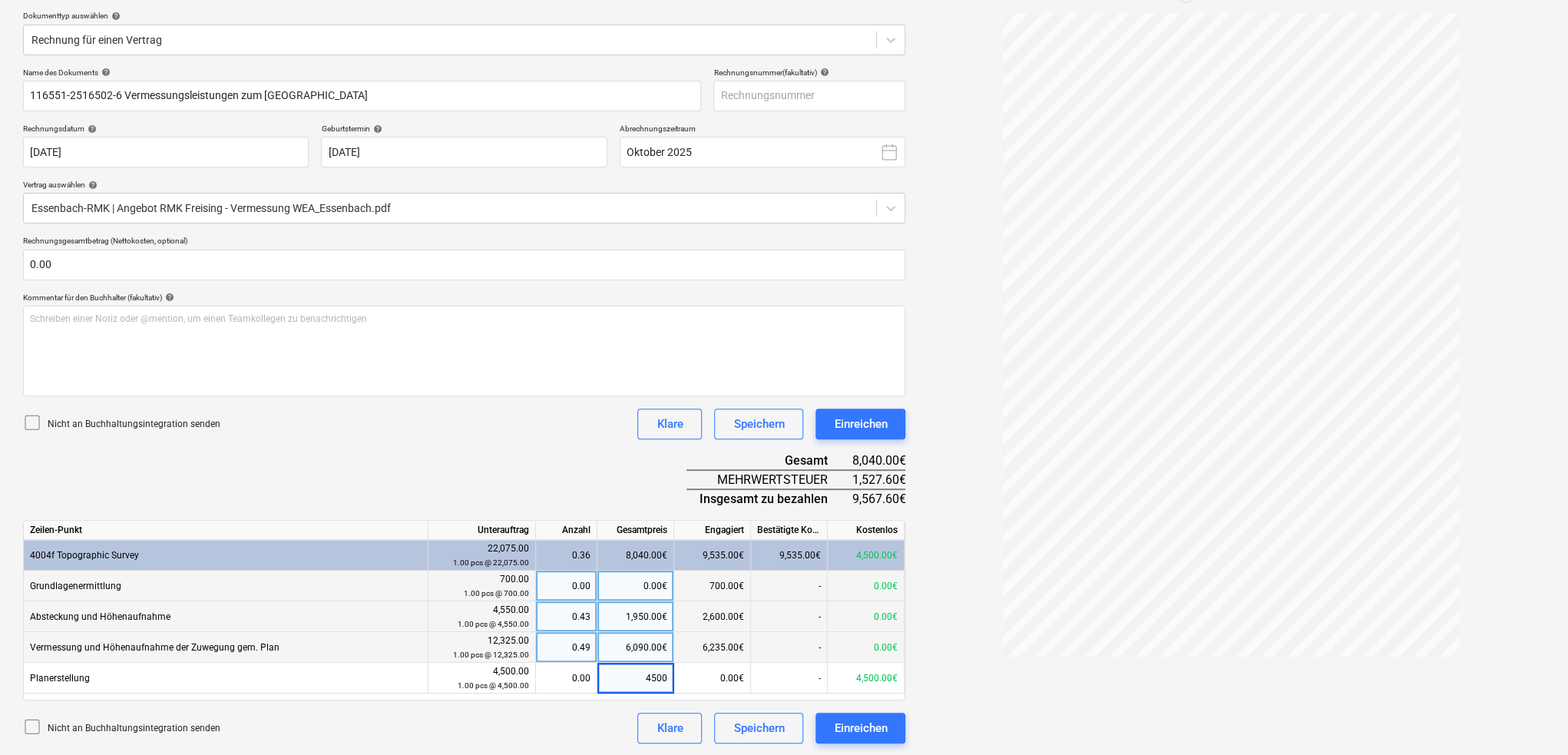
click at [939, 622] on div at bounding box center [1231, 369] width 627 height 712
click at [649, 649] on div "6,090.00€" at bounding box center [635, 646] width 76 height 30
type input "2000"
click at [924, 675] on div at bounding box center [1231, 369] width 627 height 712
click at [649, 642] on div "2,000.00€" at bounding box center [635, 646] width 76 height 30
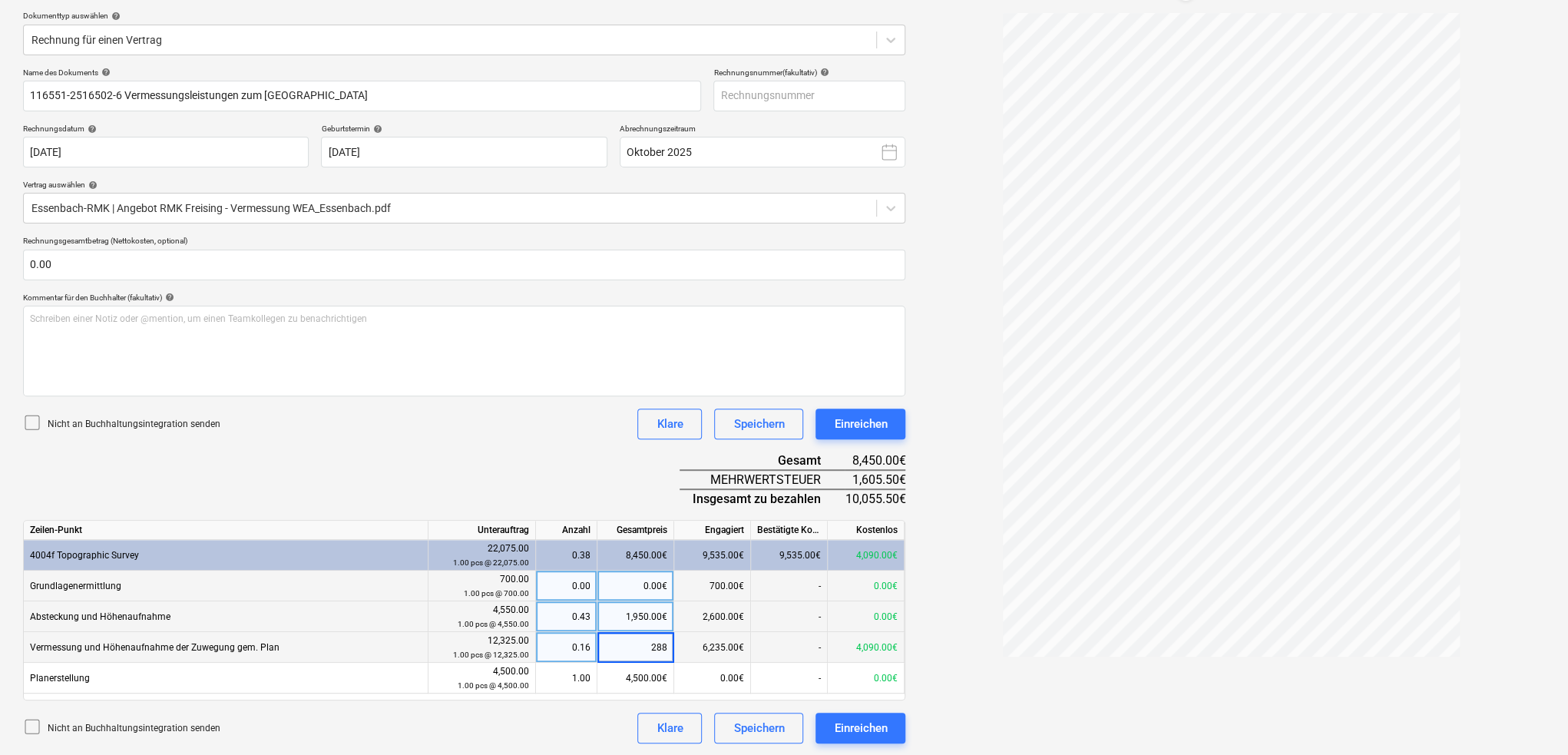
type input "2884"
click at [942, 558] on div at bounding box center [1231, 369] width 627 height 712
click at [645, 644] on div "2,884.00€" at bounding box center [635, 646] width 76 height 30
click at [947, 615] on div at bounding box center [1231, 369] width 627 height 712
click at [629, 651] on div "0.00€" at bounding box center [635, 646] width 76 height 30
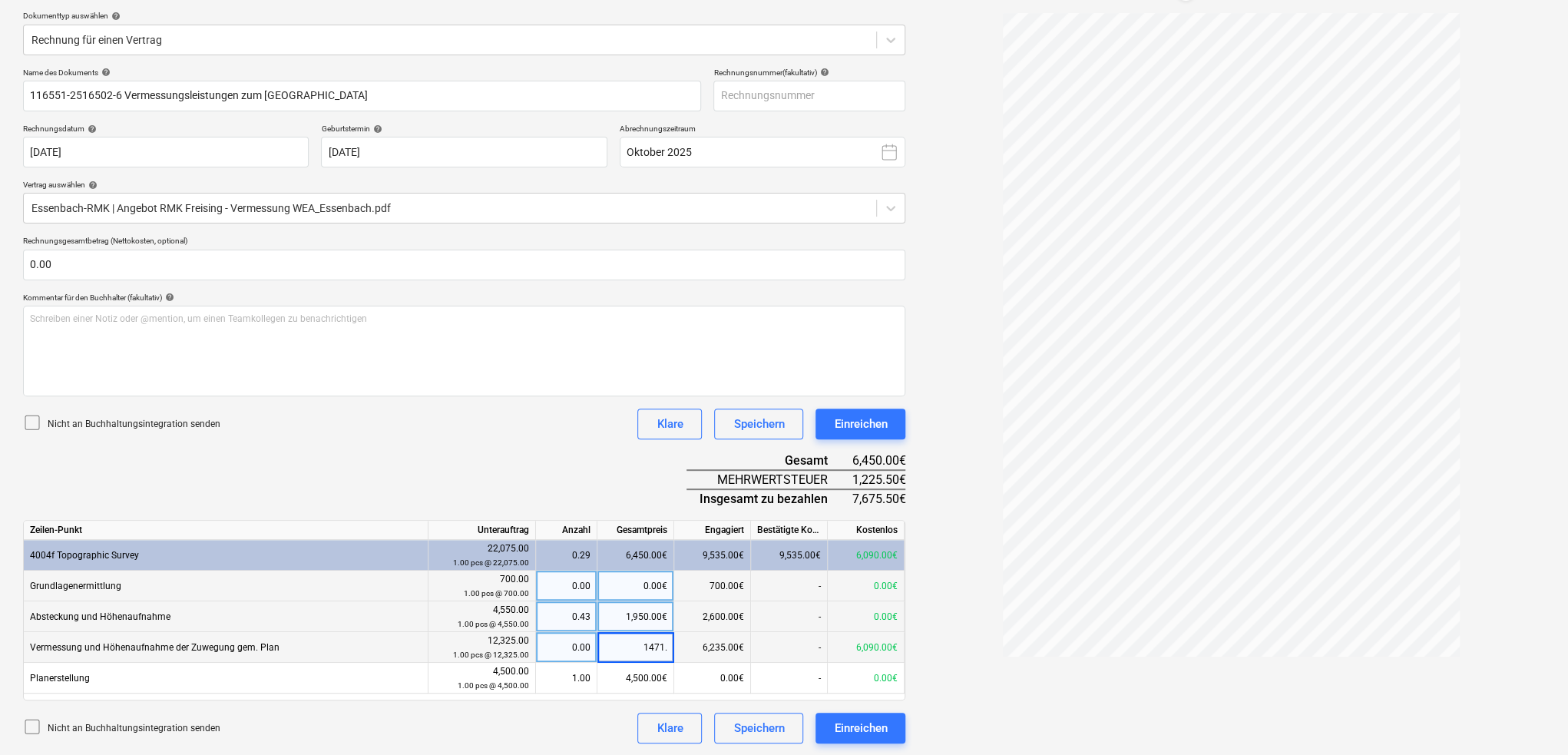
type input "1471.5"
click at [943, 616] on div at bounding box center [1231, 369] width 627 height 712
drag, startPoint x: 625, startPoint y: 614, endPoint x: 667, endPoint y: 614, distance: 42.0
click at [667, 614] on div "1,950.00€" at bounding box center [635, 616] width 76 height 30
click at [956, 627] on div at bounding box center [1231, 369] width 627 height 712
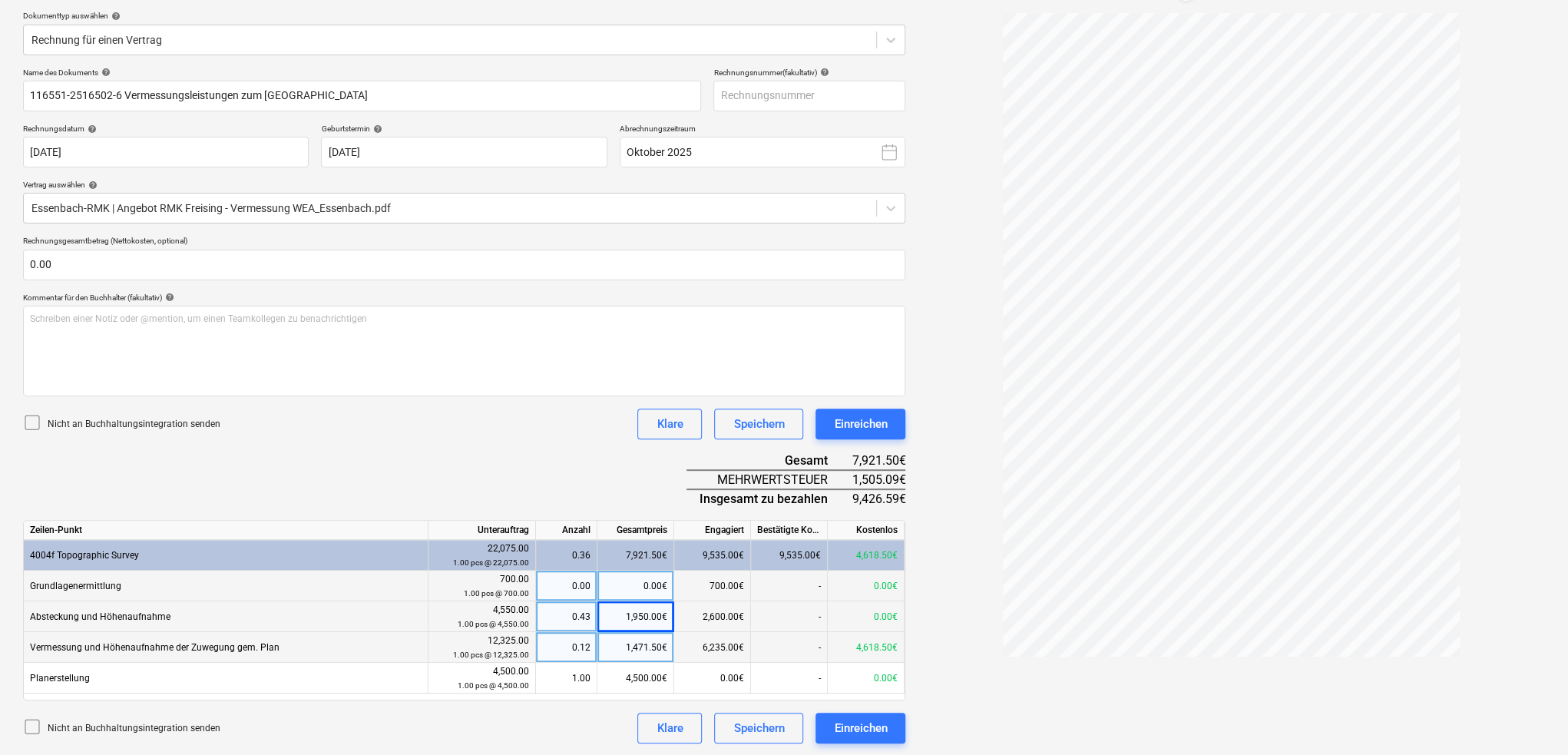
click at [643, 647] on div "1,471.50€" at bounding box center [635, 646] width 76 height 30
type input "2697"
click at [975, 571] on div at bounding box center [1231, 369] width 627 height 712
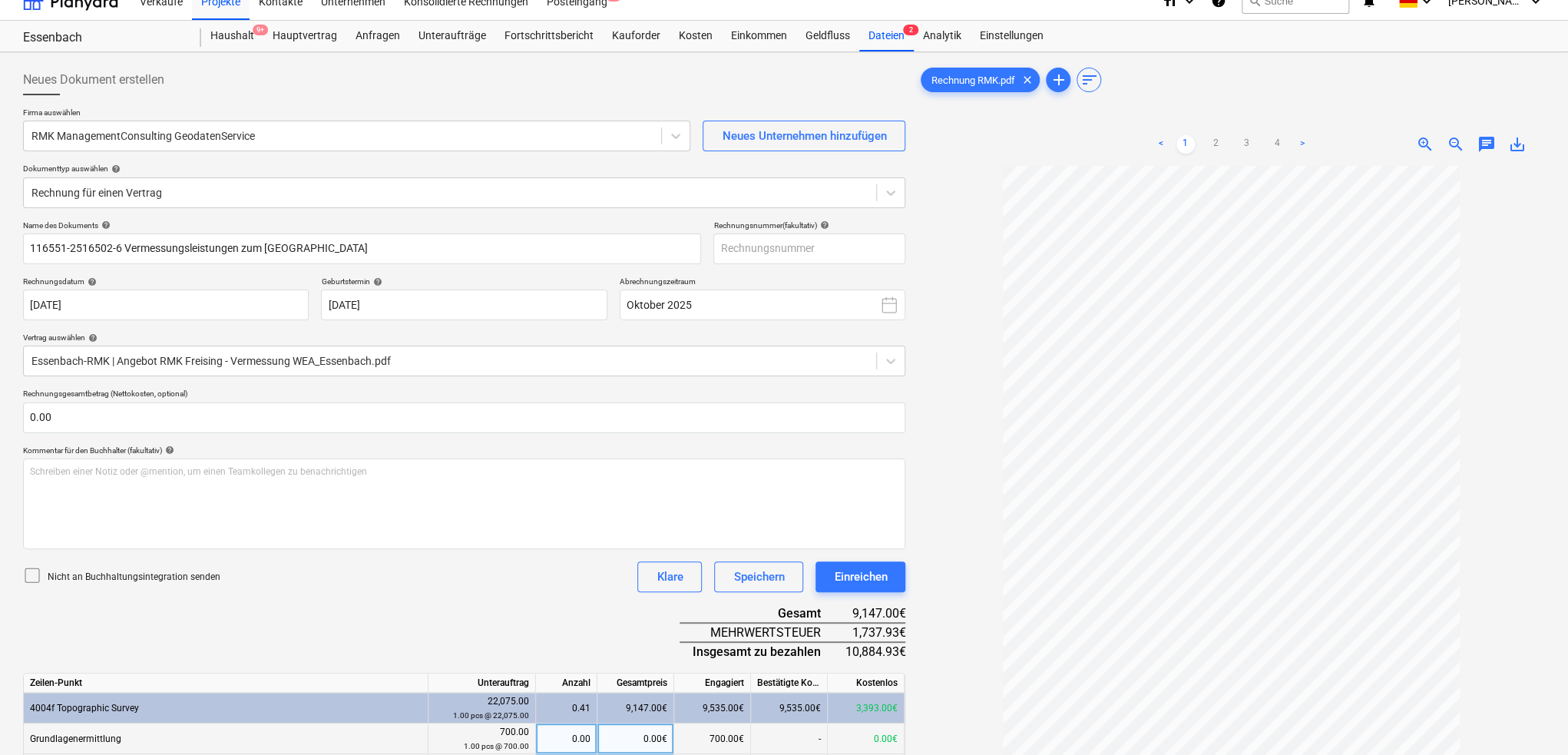
scroll to position [18, 0]
click at [365, 307] on body "Verkäufe Projekte Kontakte Unternehmen Konsolidierte Rechnungen Posteingang 3 f…" at bounding box center [784, 360] width 1568 height 755
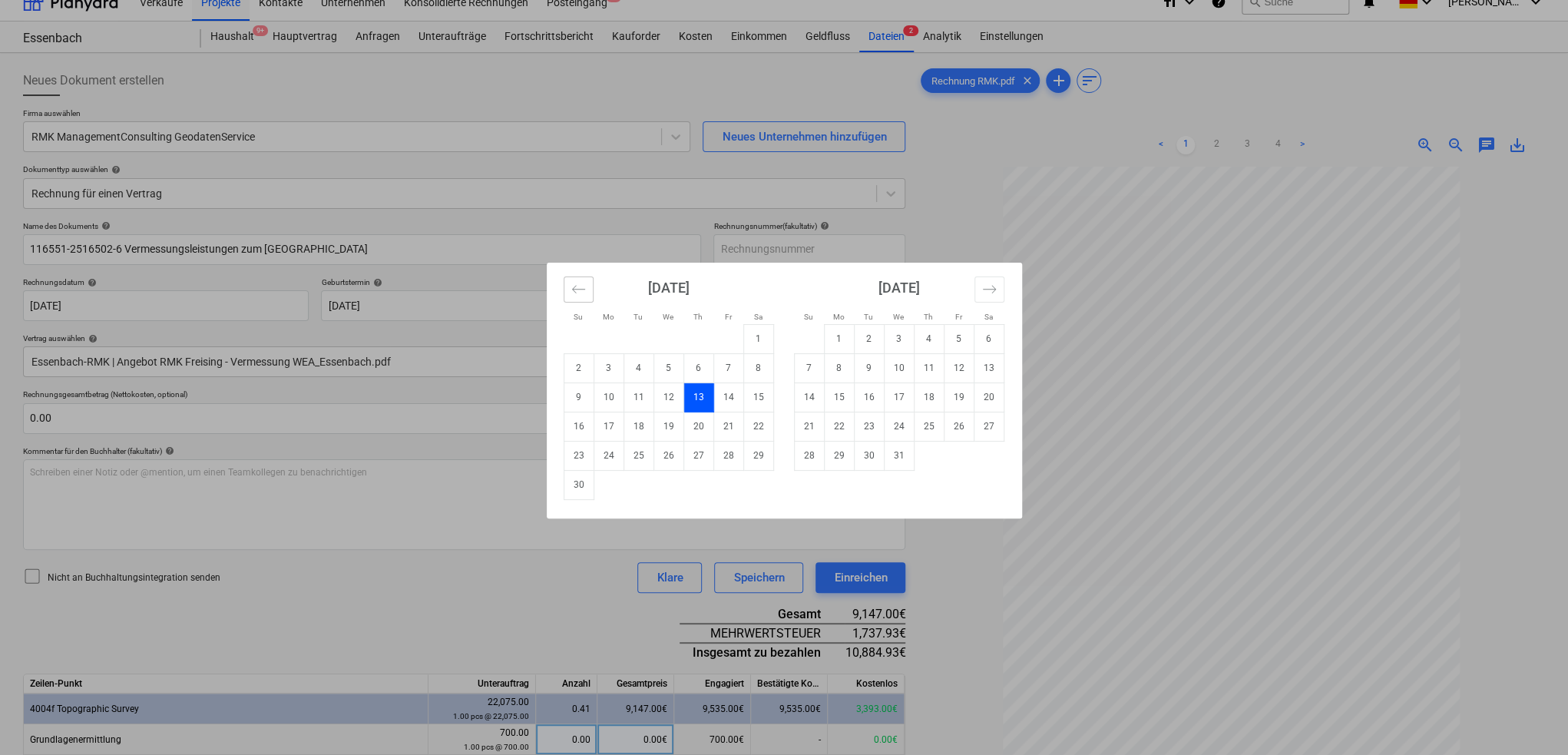
click at [584, 288] on icon "Move backward to switch to the previous month." at bounding box center [579, 288] width 15 height 15
click at [642, 392] on td "14" at bounding box center [638, 397] width 30 height 29
type input "[DATE]"
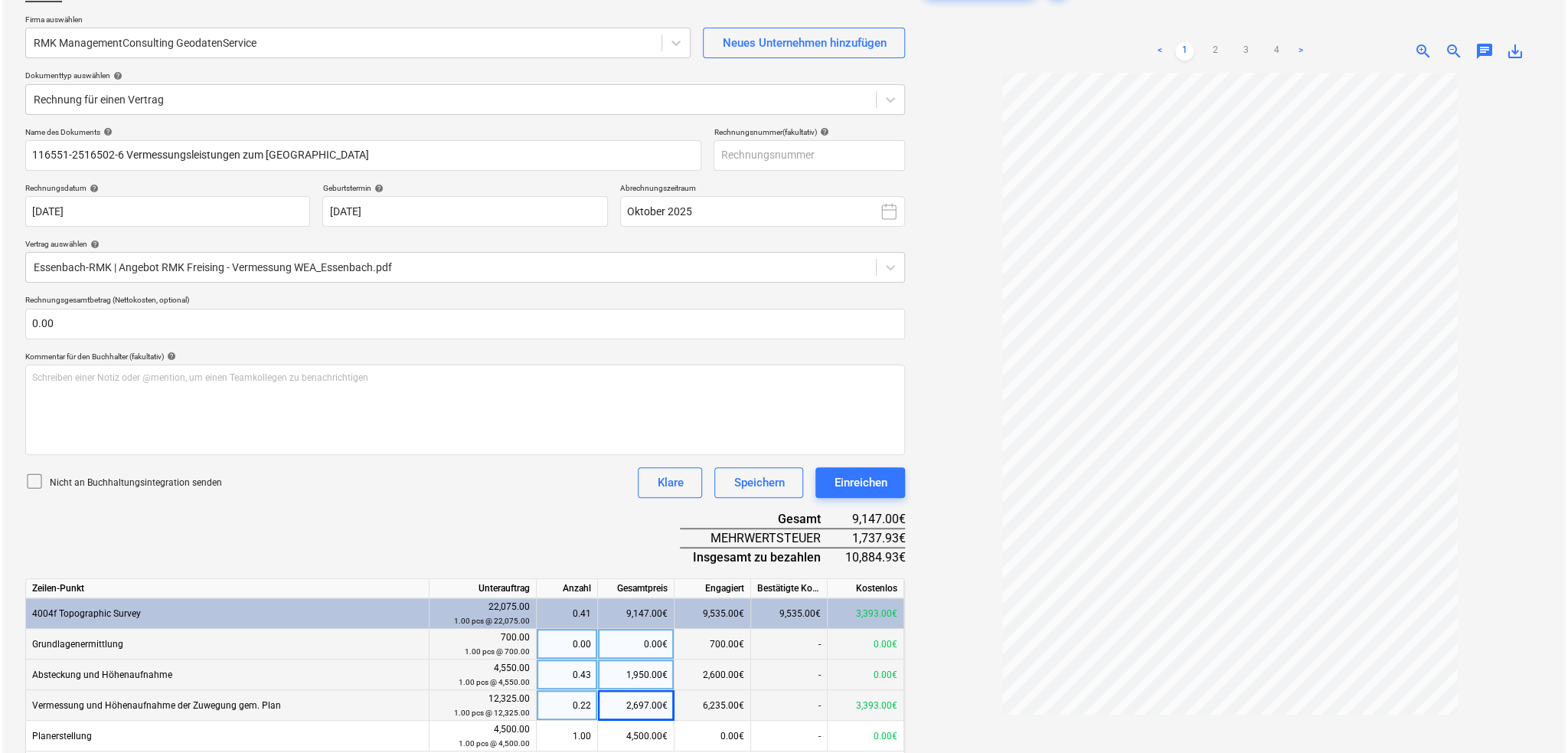
scroll to position [171, 0]
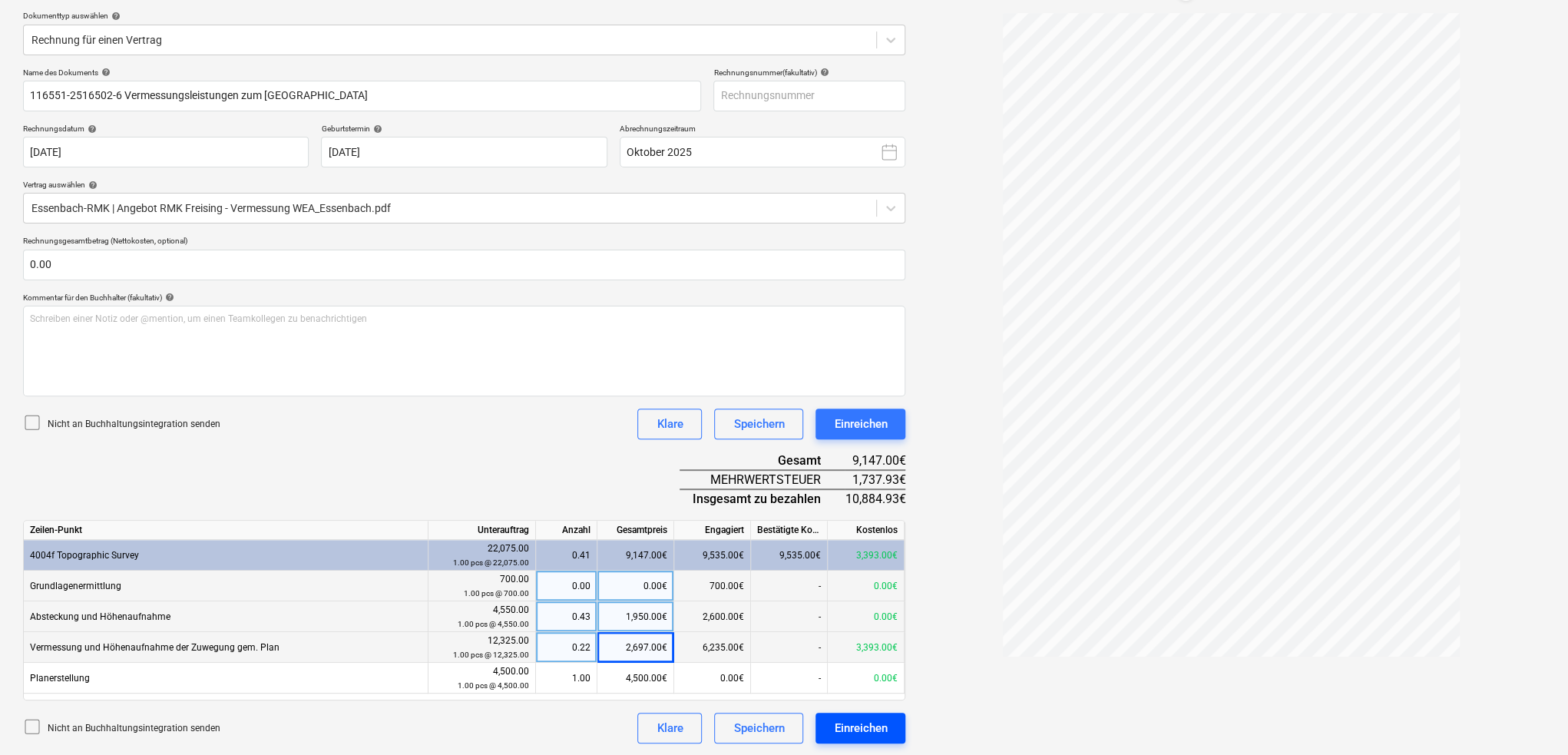
click at [868, 728] on div "Einreichen" at bounding box center [860, 728] width 53 height 20
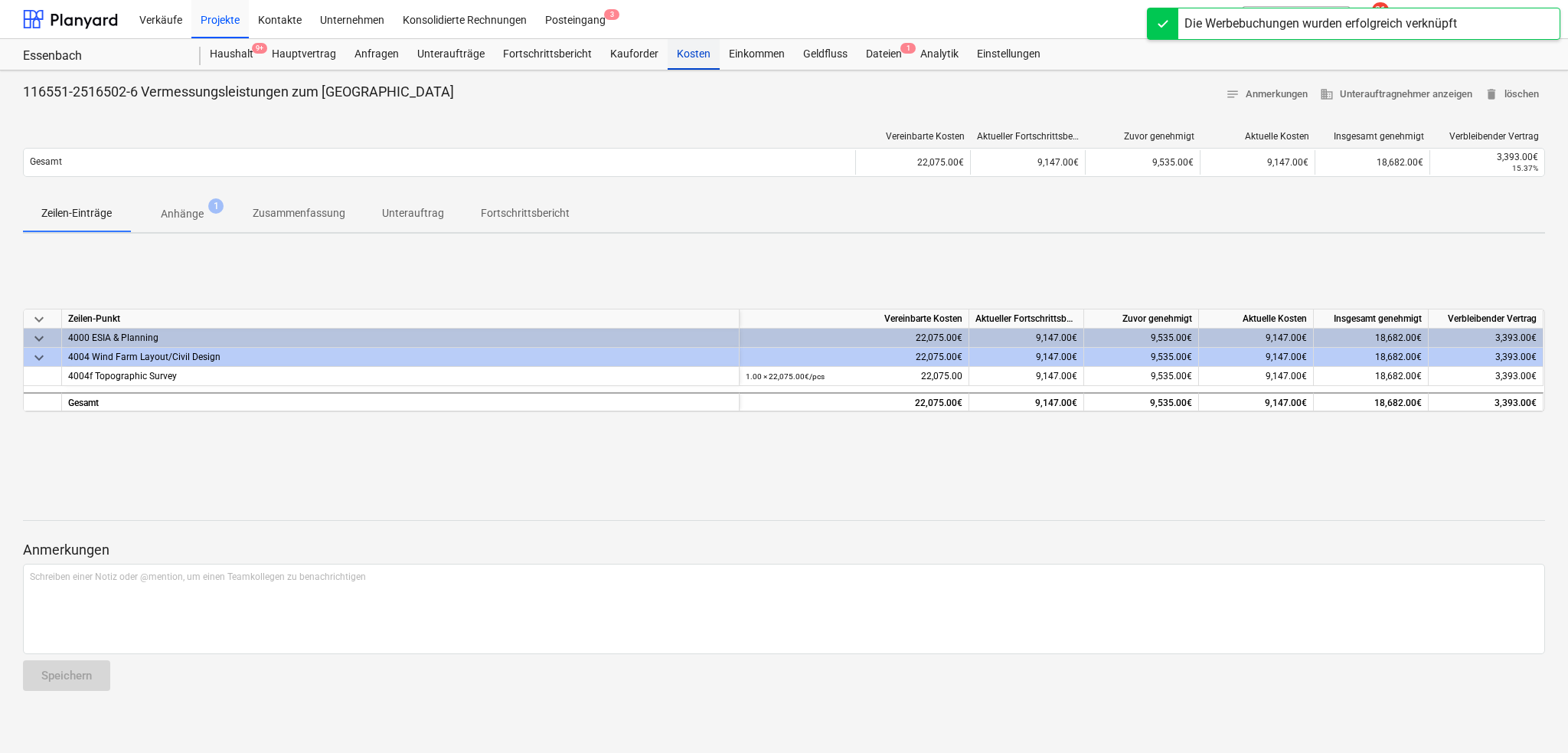
click at [678, 51] on div "Kosten" at bounding box center [693, 54] width 52 height 30
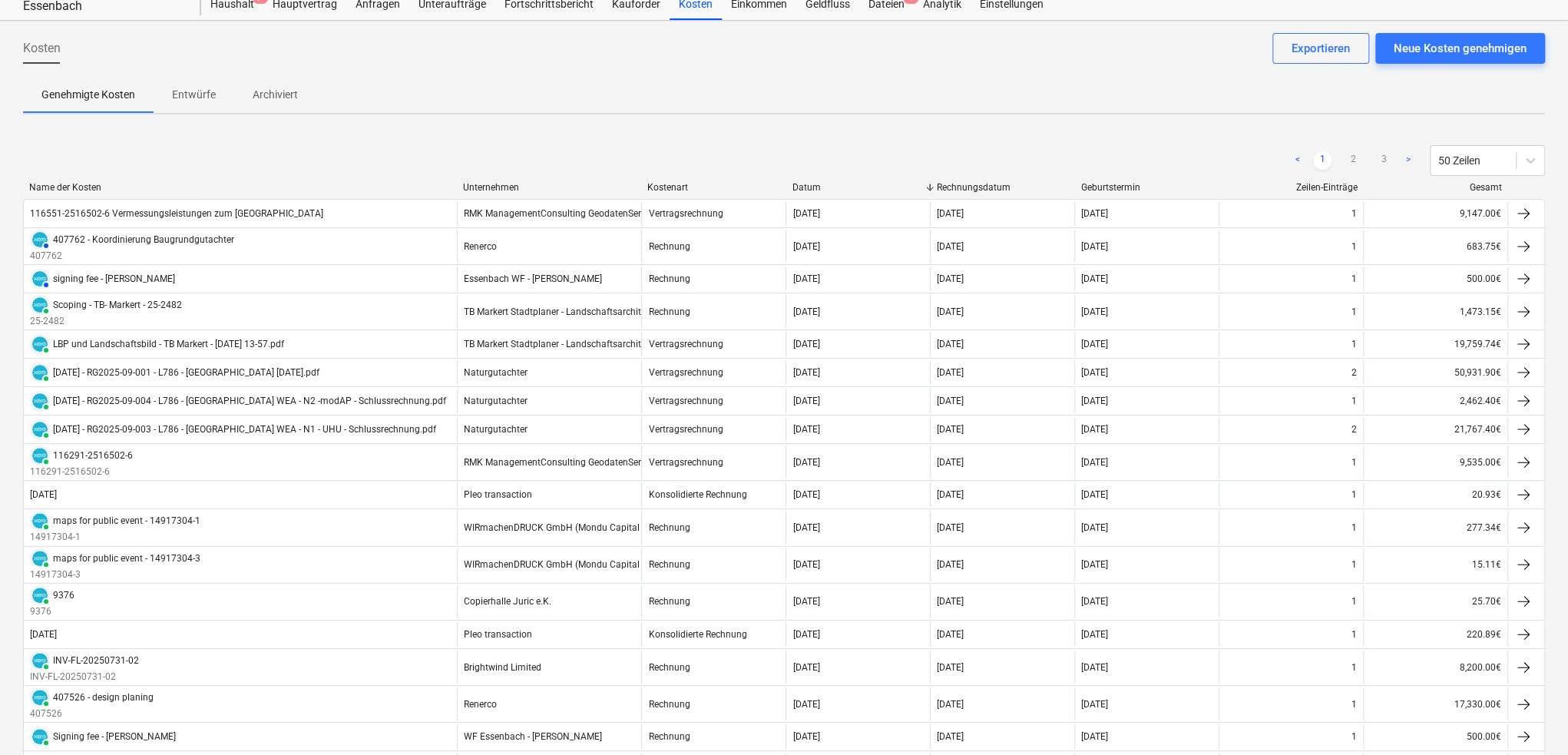
scroll to position [76, 0]
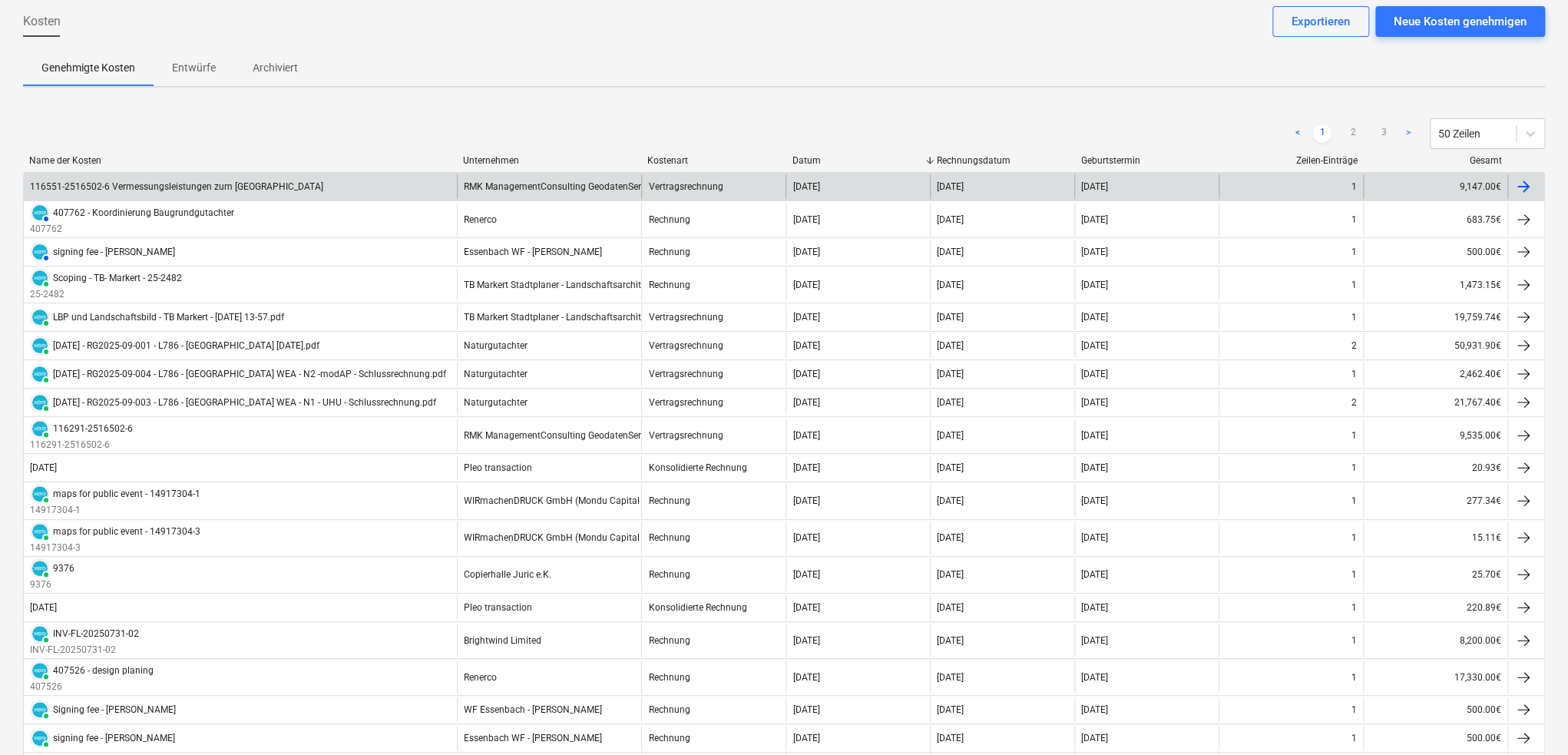
click at [433, 184] on div "116551-2516502-6 Vermessungsleistungen zum [GEOGRAPHIC_DATA]" at bounding box center [240, 186] width 433 height 25
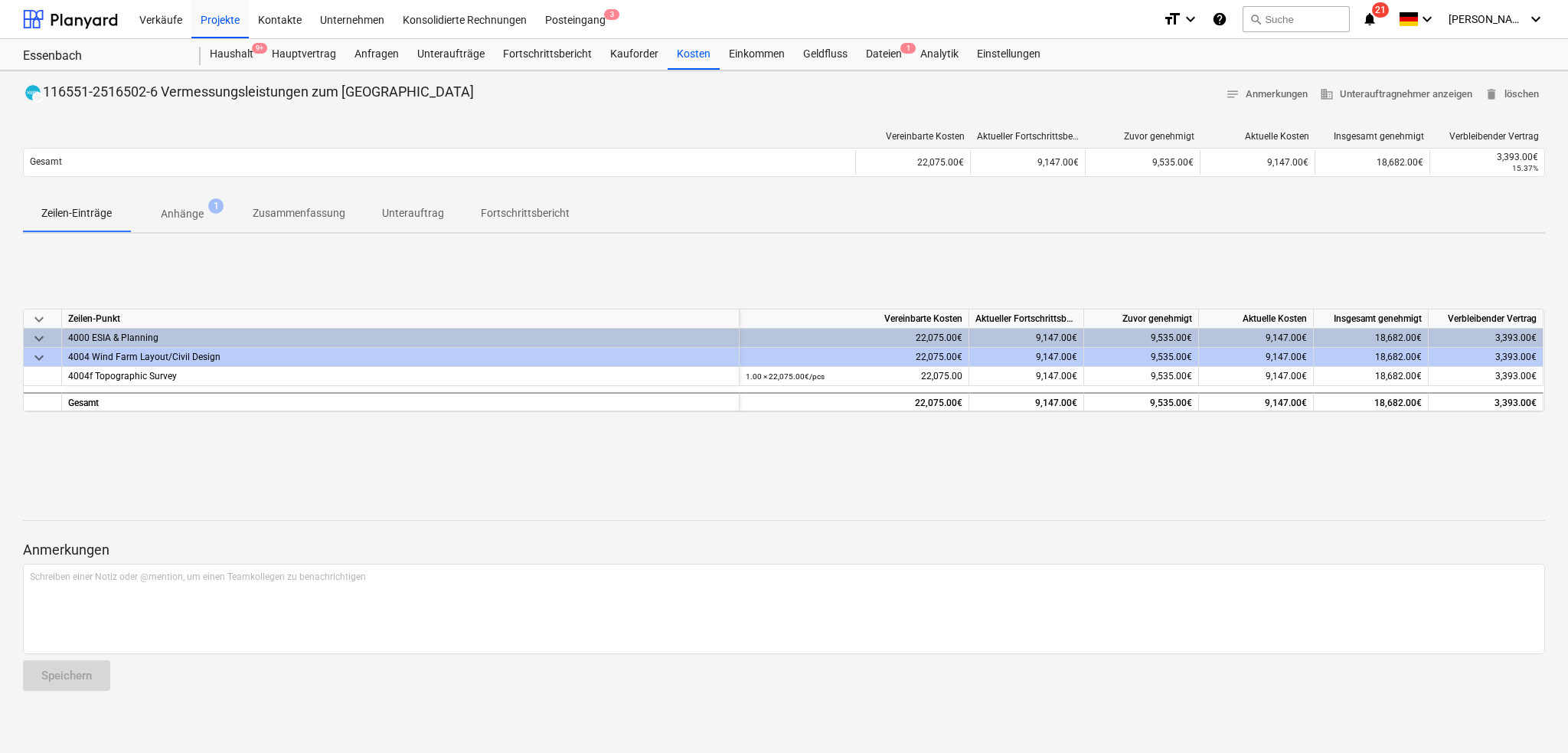
click at [196, 217] on p "Anhänge" at bounding box center [182, 214] width 43 height 16
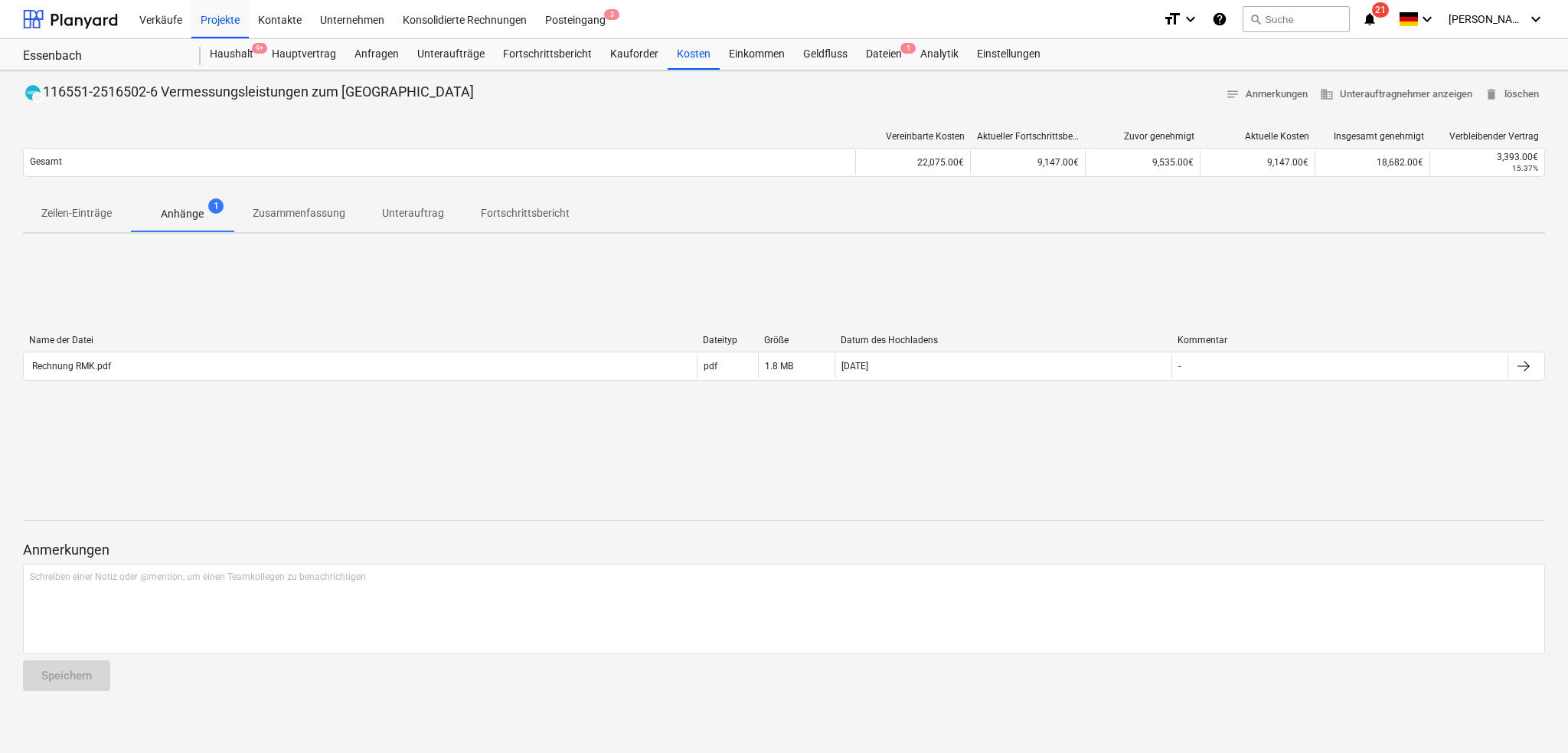
click at [274, 210] on p "Zusammenfassung" at bounding box center [298, 213] width 93 height 16
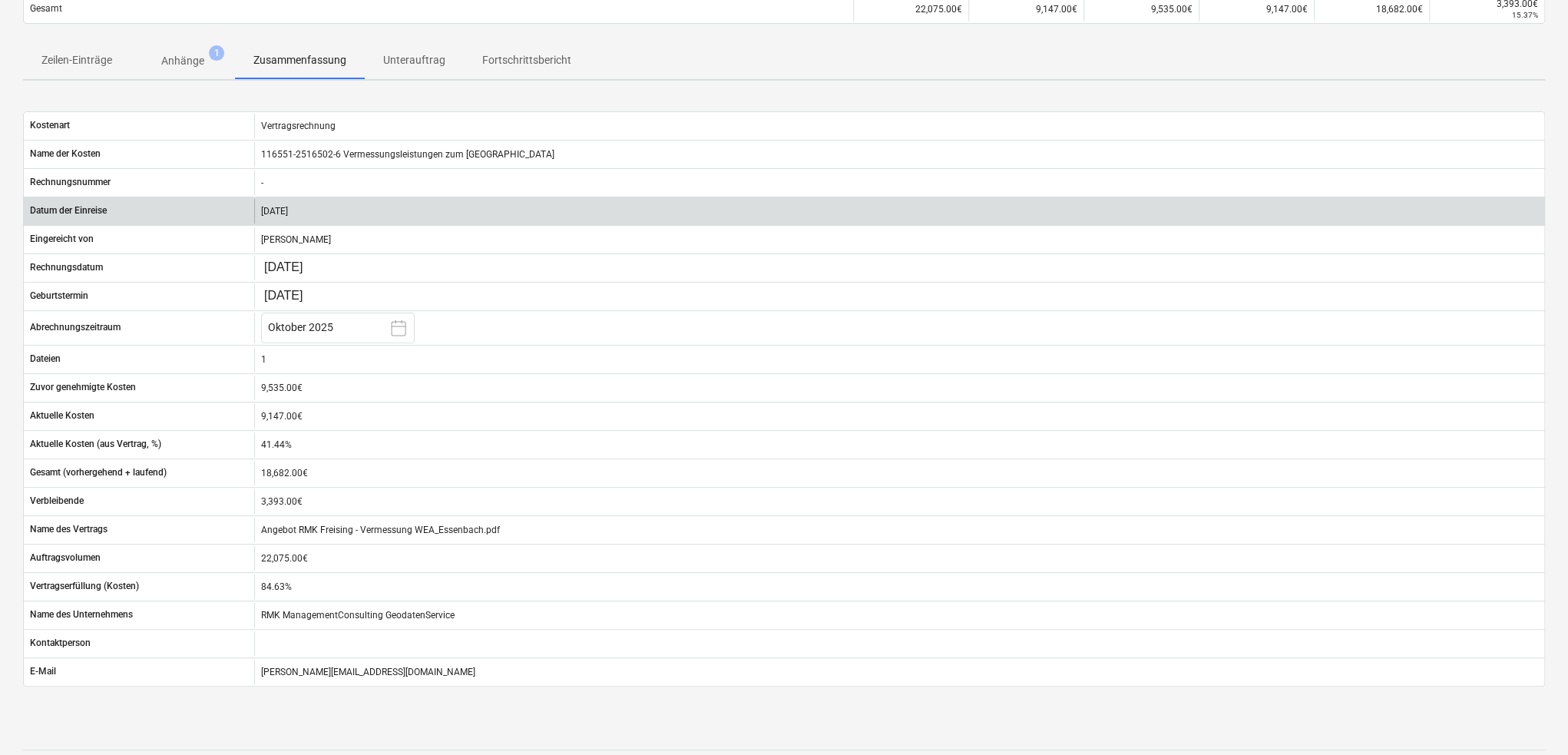
scroll to position [76, 0]
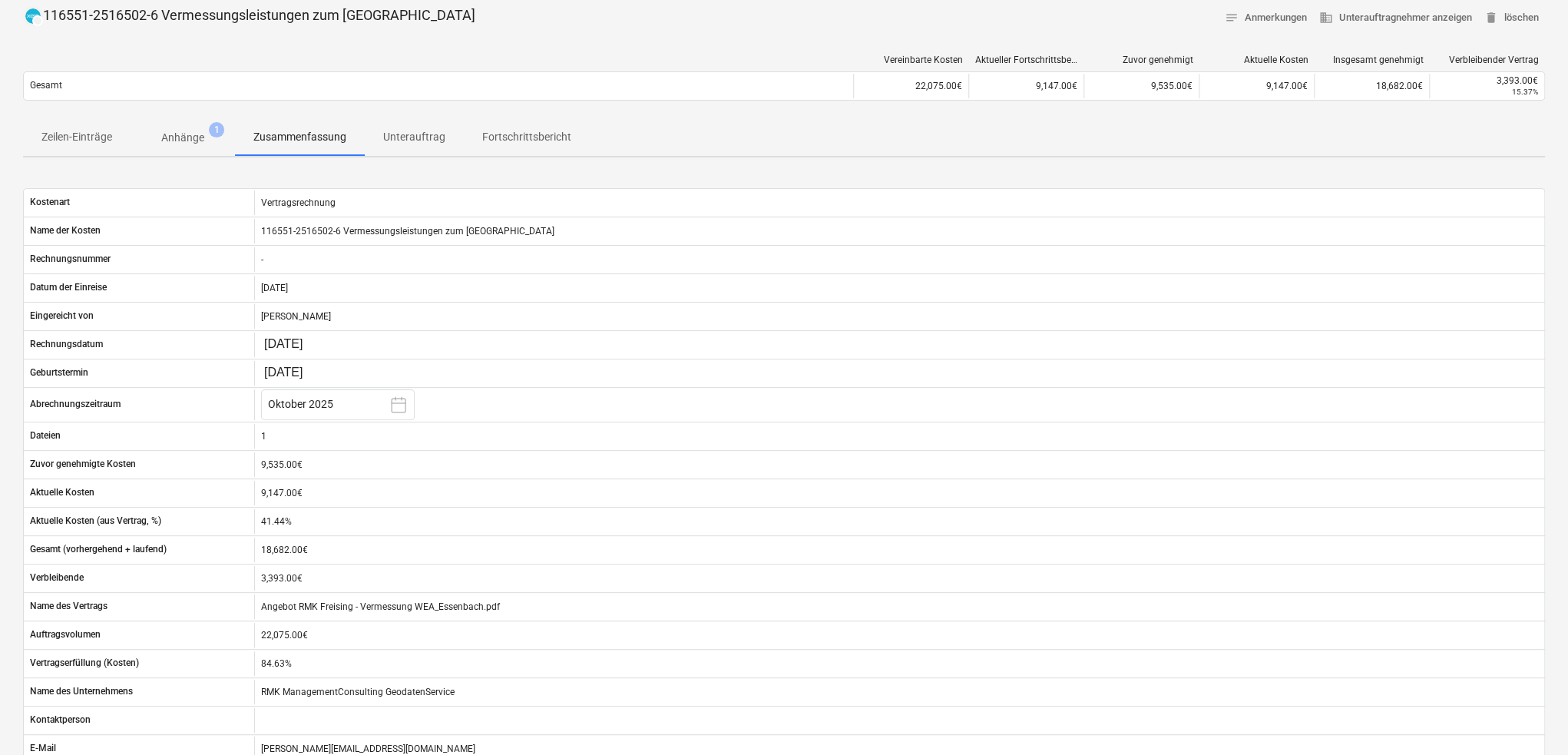
click at [425, 136] on p "Unterauftrag" at bounding box center [414, 137] width 62 height 16
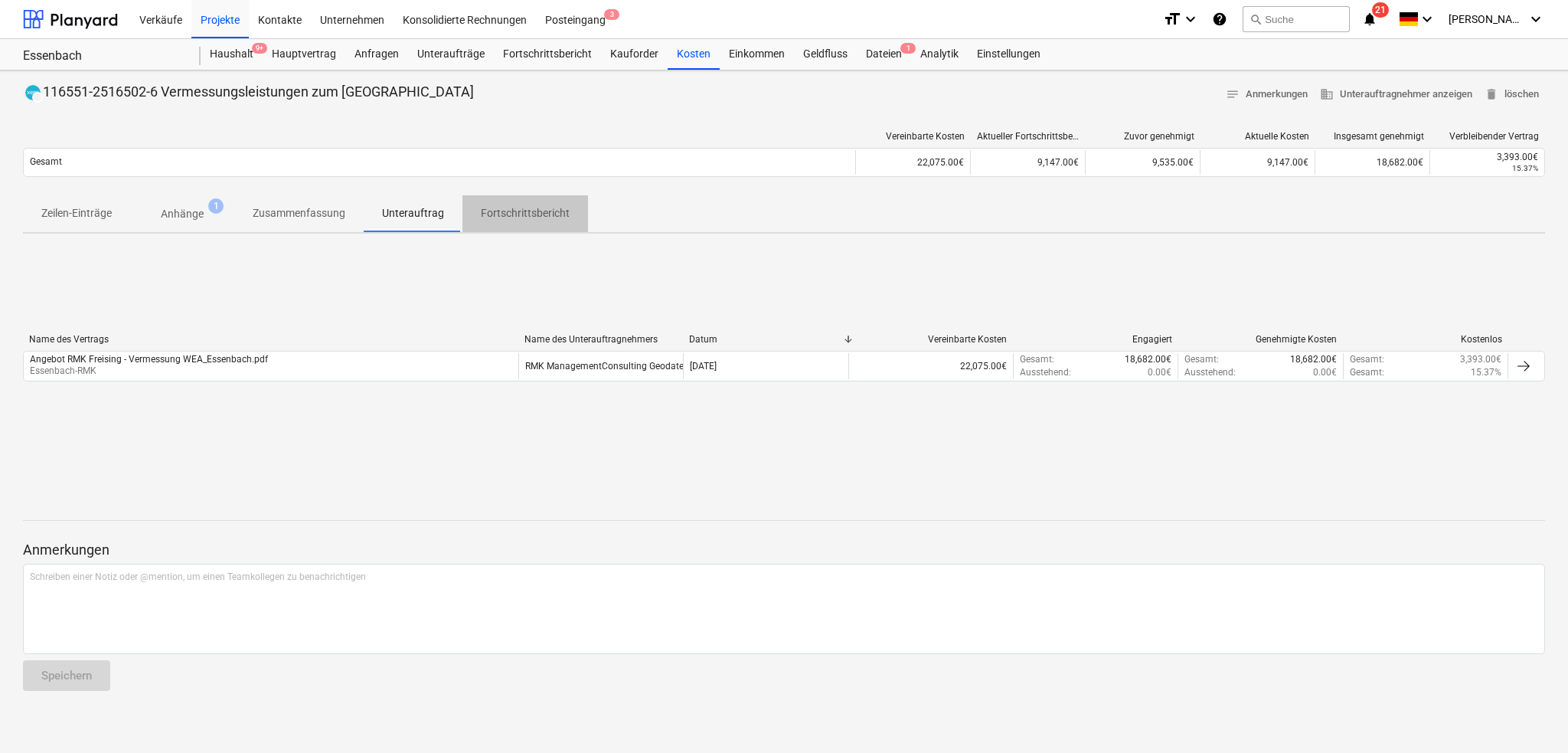
click at [496, 210] on p "Fortschrittsbericht" at bounding box center [525, 213] width 89 height 16
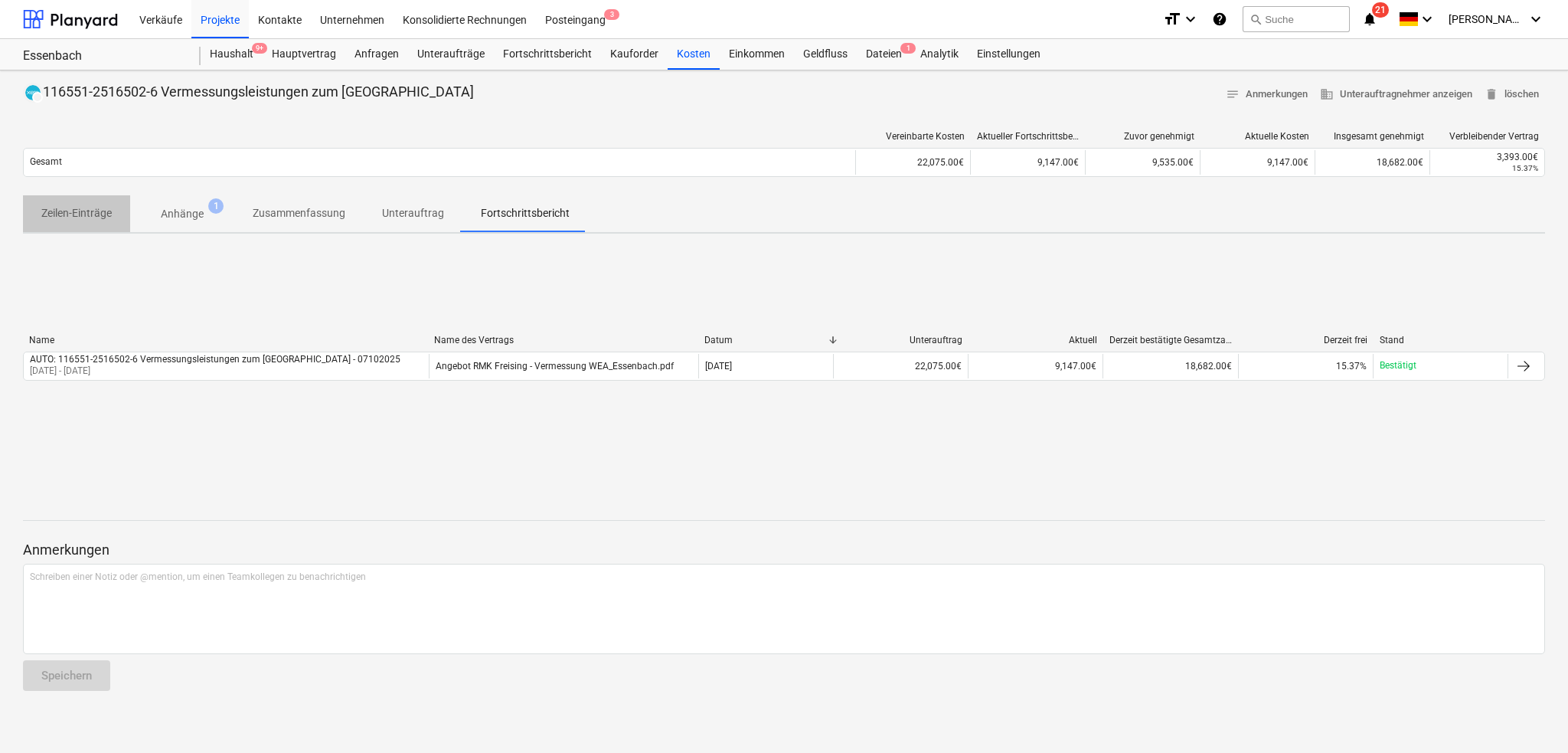
click at [80, 213] on p "Zeilen-Einträge" at bounding box center [76, 213] width 70 height 16
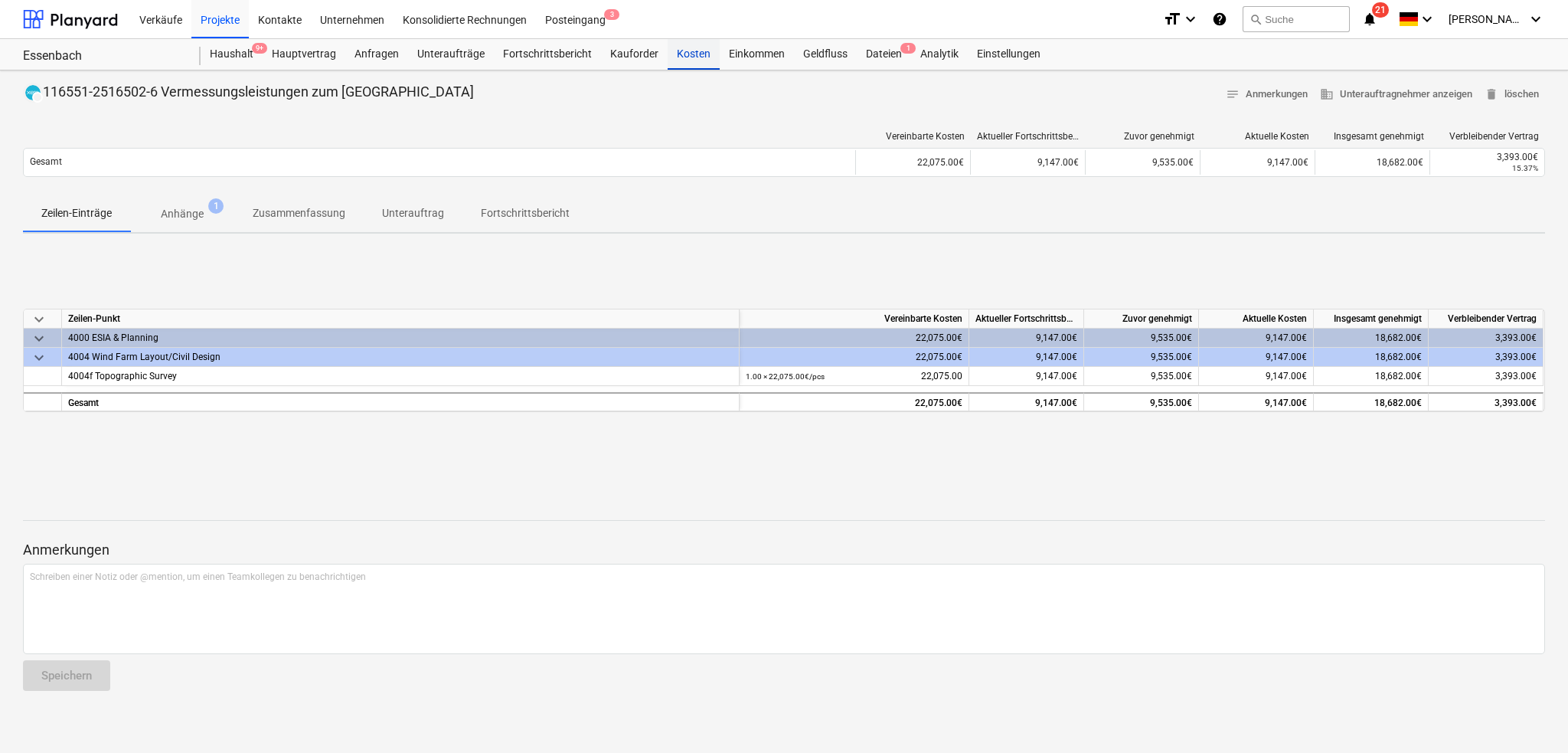
click at [690, 54] on div "Kosten" at bounding box center [693, 54] width 52 height 30
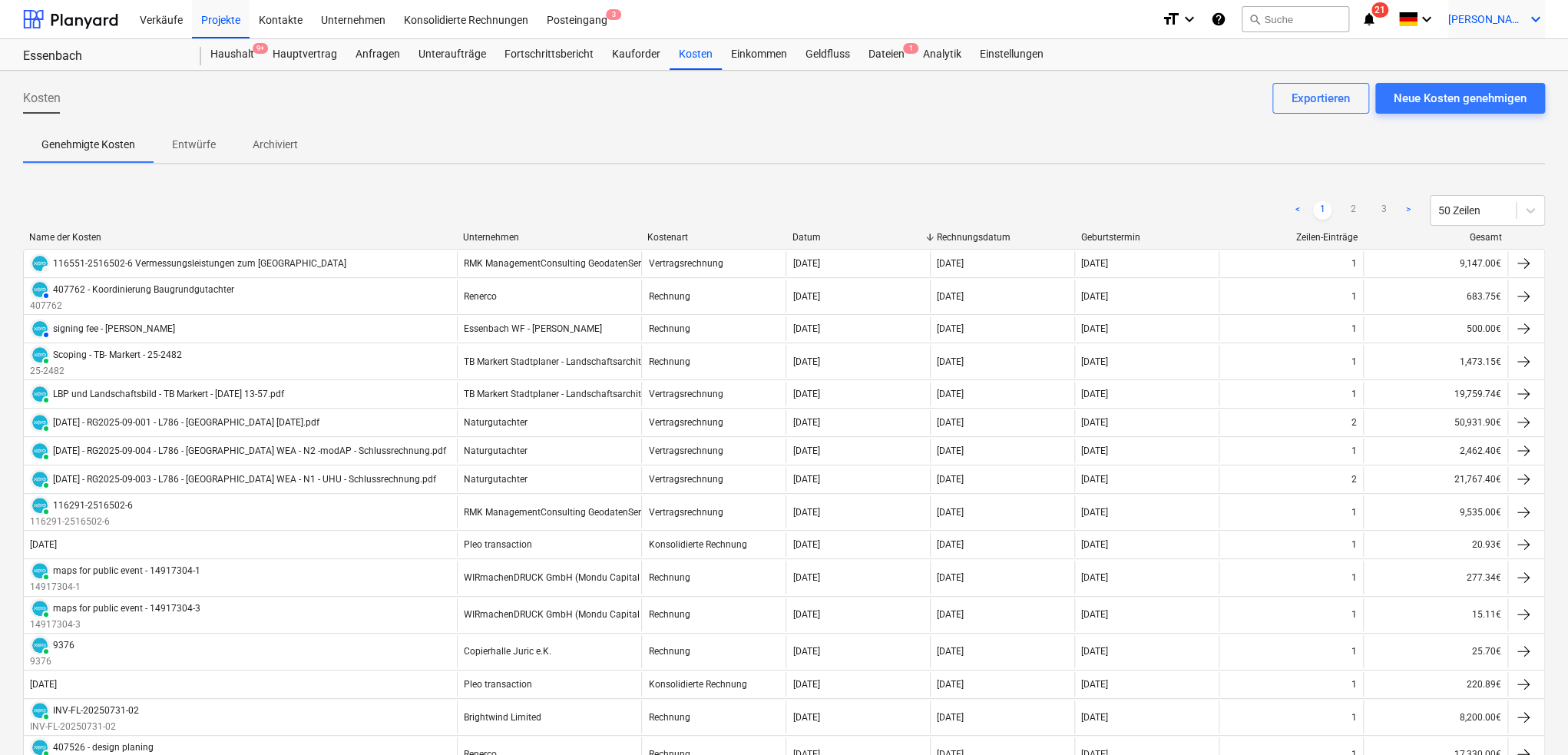
click at [1524, 26] on div "[PERSON_NAME] keyboard_arrow_down" at bounding box center [1496, 19] width 97 height 38
click at [1490, 82] on div "Abmelden" at bounding box center [1499, 84] width 92 height 25
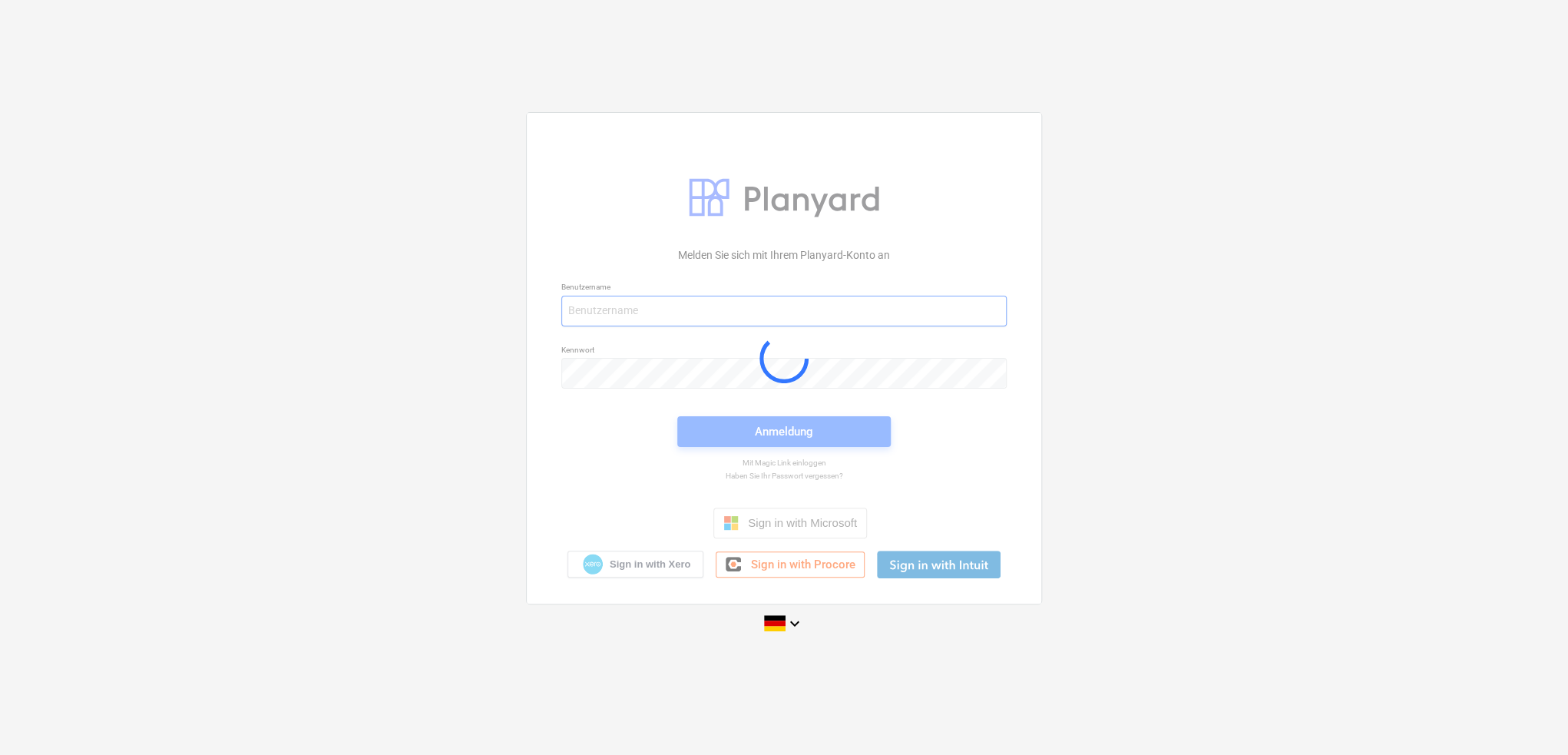
type input "[EMAIL_ADDRESS][DOMAIN_NAME]"
